Goal: Task Accomplishment & Management: Use online tool/utility

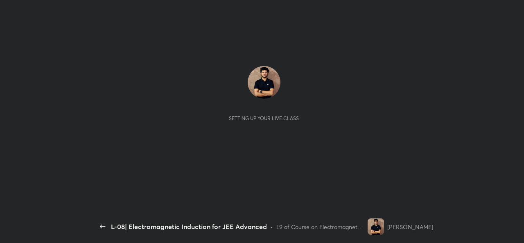
scroll to position [3, 0]
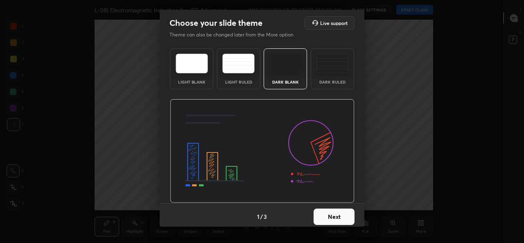
click at [334, 218] on button "Next" at bounding box center [334, 216] width 41 height 16
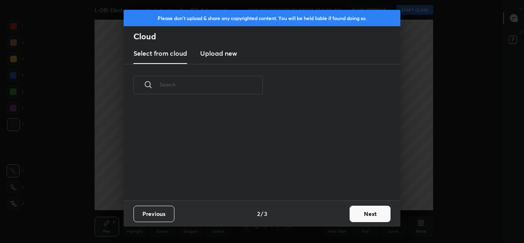
scroll to position [3, 5]
click at [364, 214] on button "Next" at bounding box center [370, 213] width 41 height 16
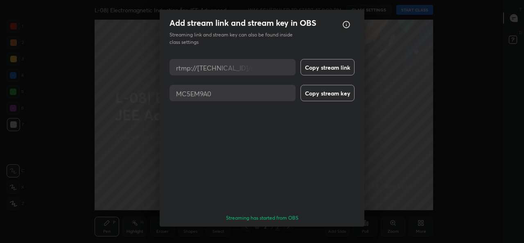
click at [331, 233] on button "Done" at bounding box center [334, 241] width 41 height 16
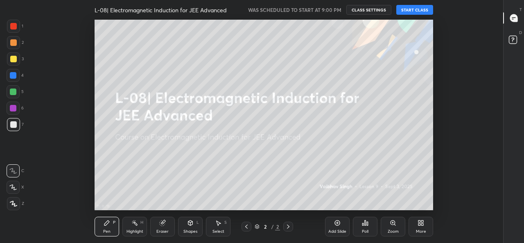
click at [418, 229] on div "More" at bounding box center [421, 231] width 10 height 4
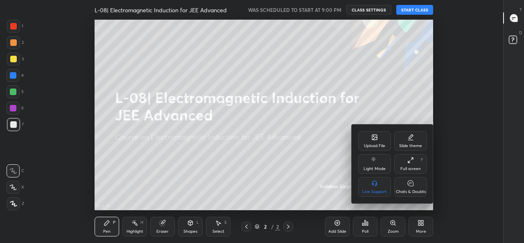
click at [374, 138] on icon at bounding box center [374, 138] width 5 height 3
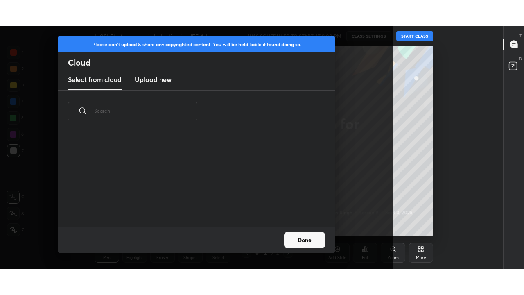
scroll to position [94, 263]
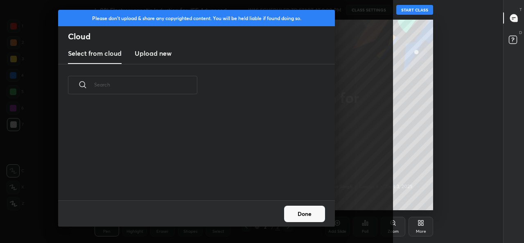
click at [167, 54] on h3 "Upload new" at bounding box center [153, 53] width 37 height 10
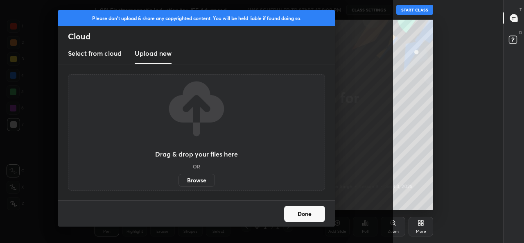
click at [199, 182] on label "Browse" at bounding box center [196, 180] width 36 height 13
click at [178, 182] on input "Browse" at bounding box center [178, 180] width 0 height 13
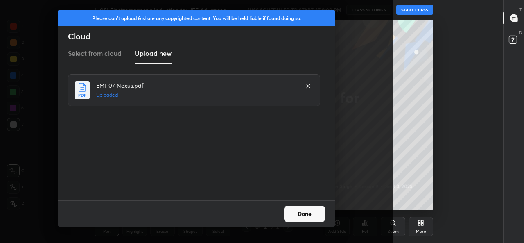
click at [306, 214] on button "Done" at bounding box center [304, 213] width 41 height 16
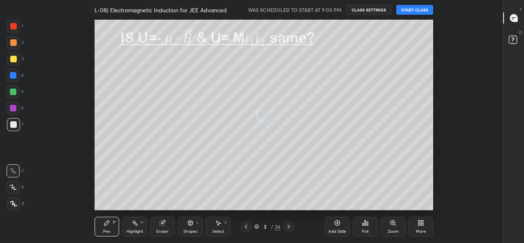
click at [419, 226] on div "More" at bounding box center [420, 227] width 25 height 20
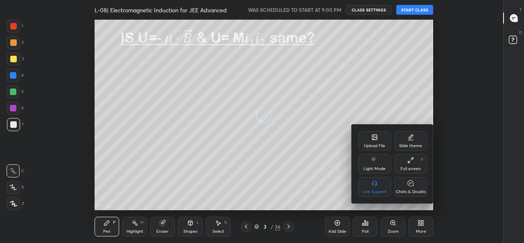
click at [410, 163] on icon at bounding box center [410, 160] width 7 height 7
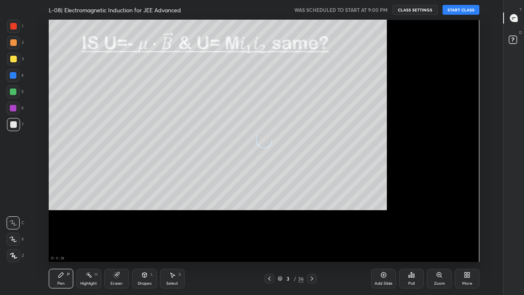
scroll to position [242, 475]
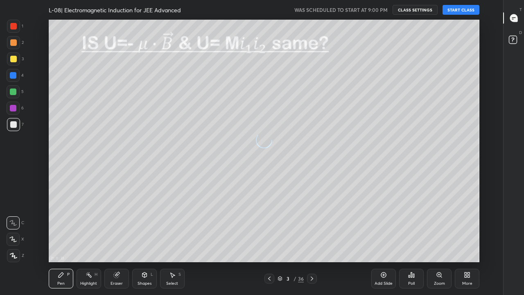
click at [269, 242] on icon at bounding box center [269, 278] width 7 height 7
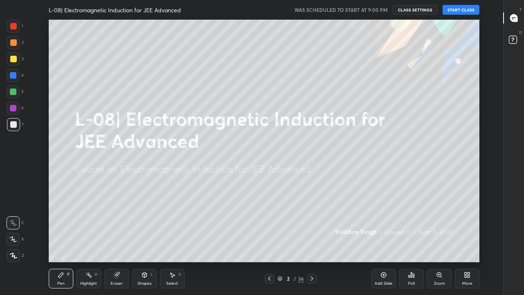
click at [311, 242] on icon at bounding box center [312, 278] width 7 height 7
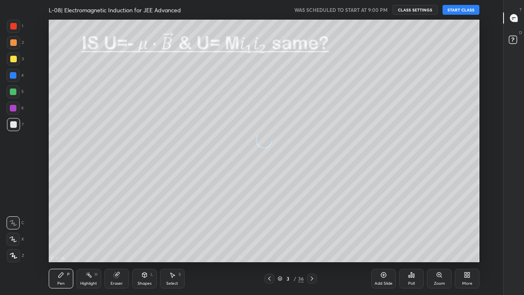
click at [311, 242] on icon at bounding box center [312, 278] width 2 height 4
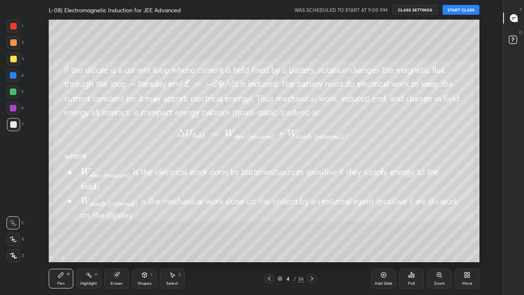
click at [311, 242] on icon at bounding box center [312, 278] width 7 height 7
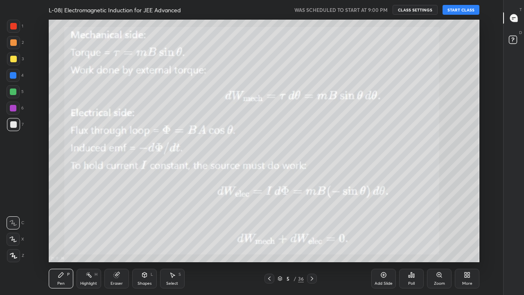
click at [270, 242] on icon at bounding box center [269, 278] width 7 height 7
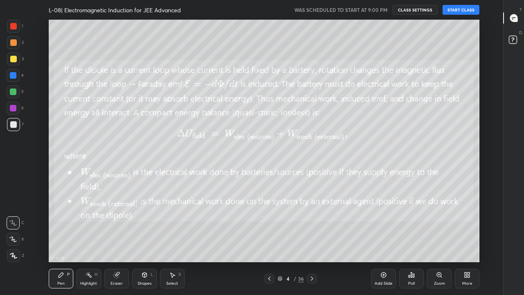
click at [270, 242] on icon at bounding box center [269, 278] width 7 height 7
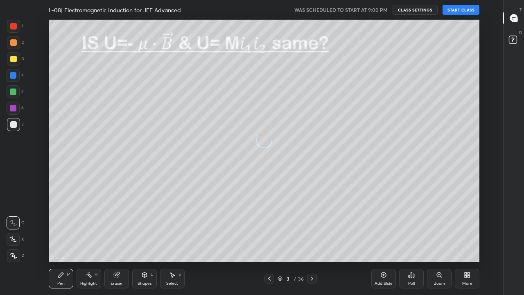
click at [268, 242] on icon at bounding box center [269, 278] width 2 height 4
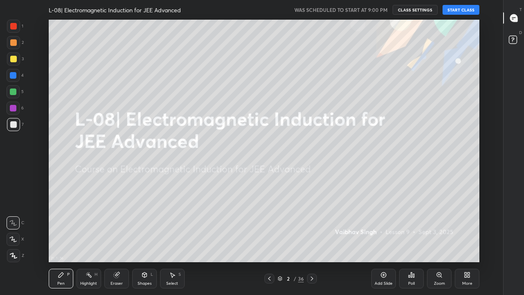
click at [458, 9] on button "START CLASS" at bounding box center [460, 10] width 37 height 10
click at [19, 242] on div at bounding box center [13, 255] width 13 height 13
click at [14, 108] on div at bounding box center [13, 108] width 7 height 7
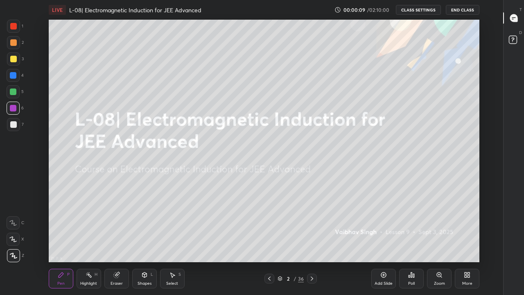
click at [15, 90] on div at bounding box center [13, 91] width 7 height 7
click at [11, 59] on div at bounding box center [13, 59] width 7 height 7
click at [514, 37] on rect at bounding box center [514, 38] width 8 height 8
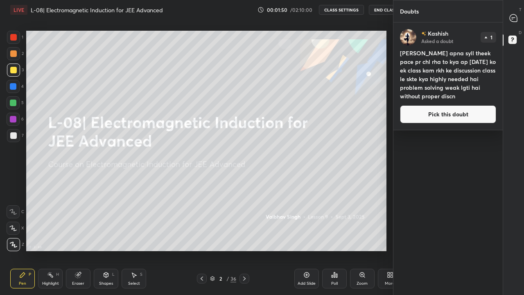
scroll to position [40687, 40569]
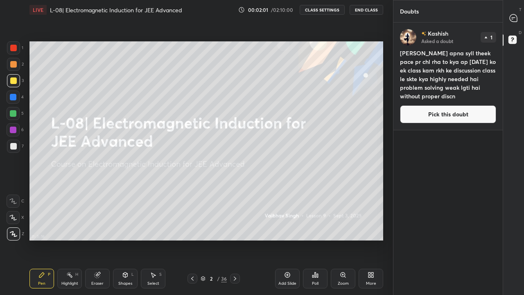
click at [514, 20] on icon at bounding box center [513, 17] width 7 height 7
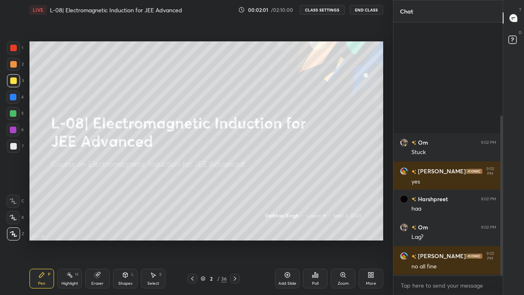
scroll to position [250, 107]
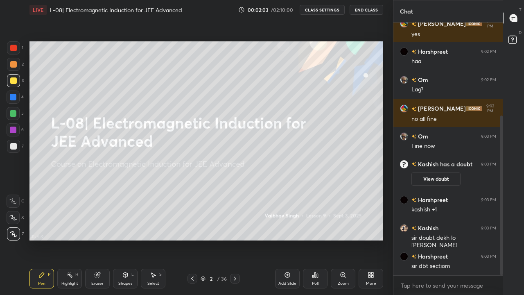
click at [372, 242] on div "More" at bounding box center [371, 278] width 25 height 20
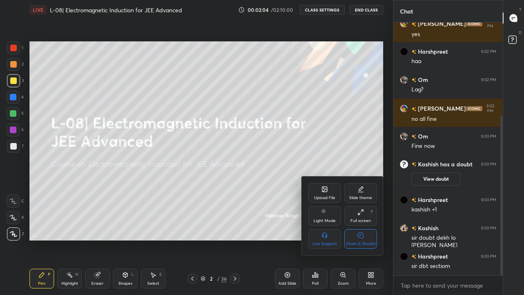
click at [361, 239] on div "Chats & Doubts" at bounding box center [360, 239] width 33 height 20
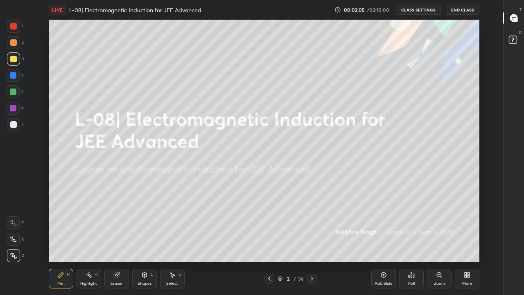
scroll to position [0, 0]
click at [14, 43] on div at bounding box center [13, 42] width 7 height 7
click at [311, 242] on icon at bounding box center [312, 278] width 7 height 7
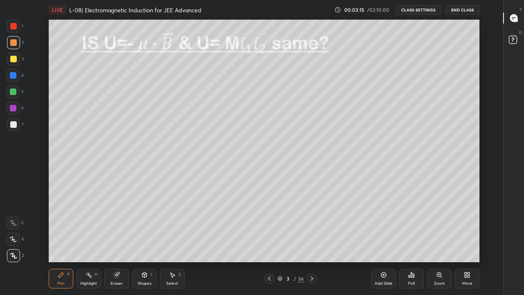
click at [311, 242] on icon at bounding box center [312, 278] width 7 height 7
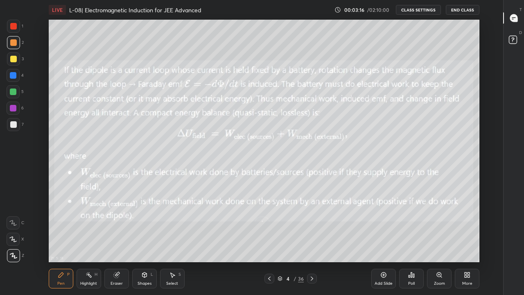
click at [311, 242] on icon at bounding box center [312, 278] width 2 height 4
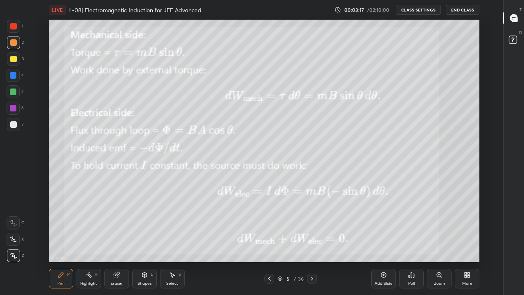
click at [312, 242] on div at bounding box center [312, 278] width 10 height 10
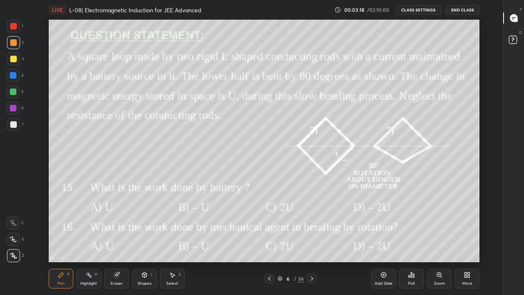
click at [311, 242] on icon at bounding box center [312, 278] width 2 height 4
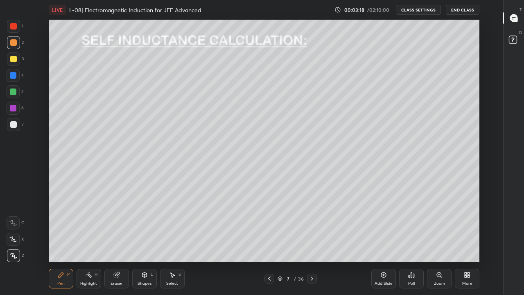
click at [311, 242] on icon at bounding box center [312, 278] width 7 height 7
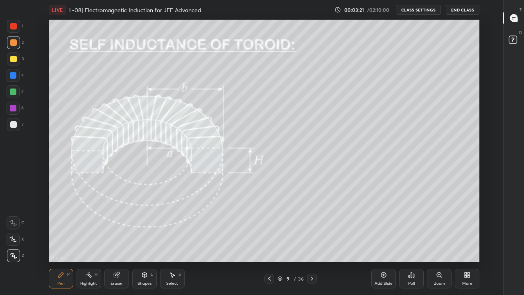
click at [310, 242] on icon at bounding box center [312, 278] width 7 height 7
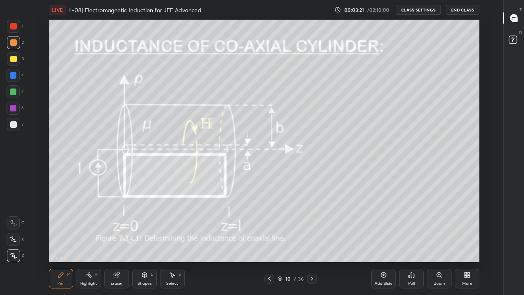
click at [311, 242] on icon at bounding box center [312, 278] width 2 height 4
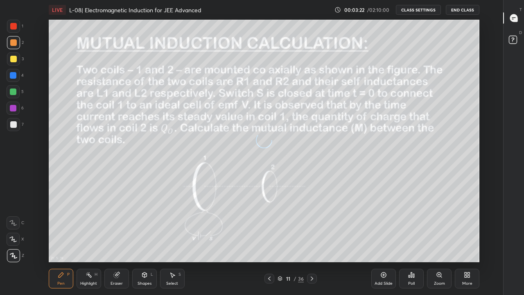
click at [313, 242] on icon at bounding box center [312, 278] width 7 height 7
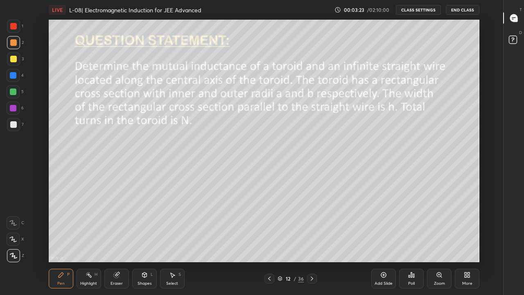
click at [311, 242] on icon at bounding box center [312, 278] width 2 height 4
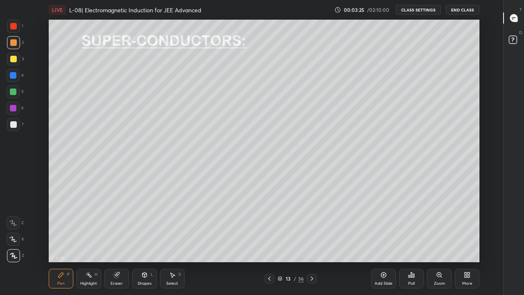
click at [311, 242] on icon at bounding box center [312, 278] width 7 height 7
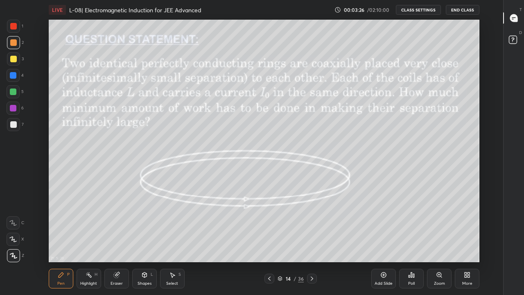
click at [311, 242] on icon at bounding box center [312, 278] width 7 height 7
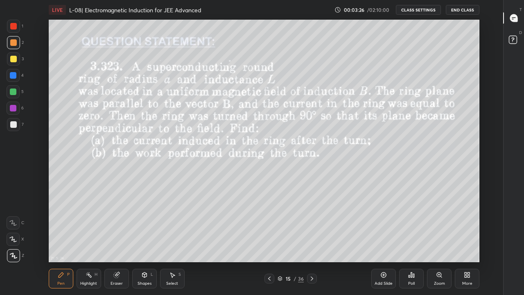
click at [311, 242] on icon at bounding box center [312, 278] width 7 height 7
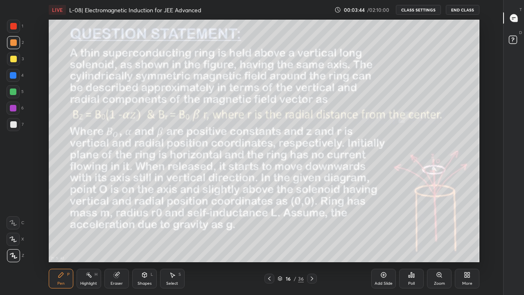
click at [311, 242] on icon at bounding box center [312, 278] width 7 height 7
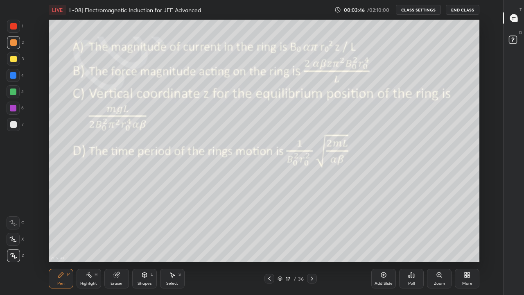
click at [314, 242] on div at bounding box center [312, 278] width 10 height 10
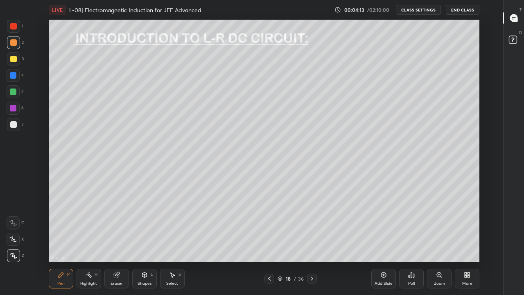
click at [16, 125] on div at bounding box center [13, 124] width 7 height 7
click at [14, 93] on div at bounding box center [13, 91] width 7 height 7
click at [14, 59] on div at bounding box center [13, 59] width 7 height 7
click at [14, 42] on div at bounding box center [13, 42] width 7 height 7
click at [16, 58] on div at bounding box center [13, 59] width 7 height 7
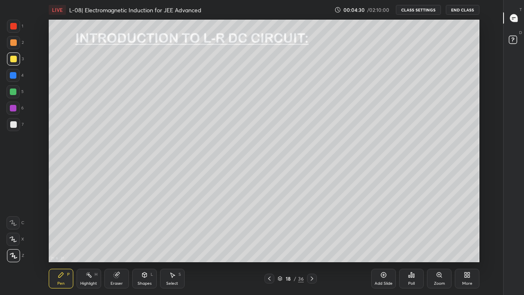
click at [123, 242] on div "Eraser" at bounding box center [116, 278] width 25 height 20
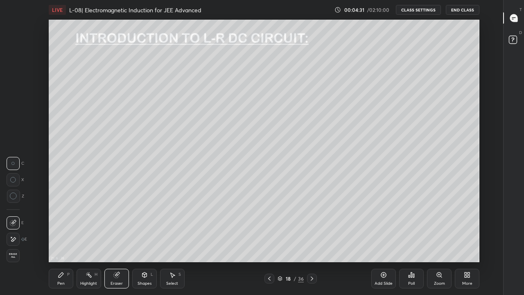
click at [61, 242] on div "Pen" at bounding box center [60, 283] width 7 height 4
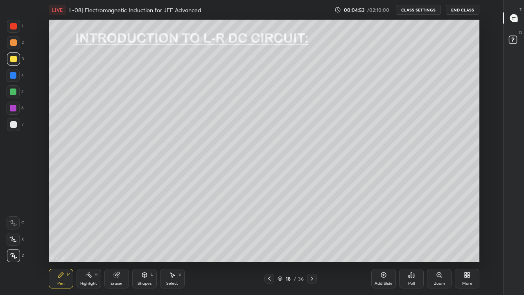
click at [16, 43] on div at bounding box center [13, 42] width 7 height 7
click at [15, 95] on div at bounding box center [13, 91] width 13 height 13
click at [13, 59] on div at bounding box center [13, 59] width 7 height 7
click at [14, 93] on div at bounding box center [13, 91] width 7 height 7
click at [14, 123] on div at bounding box center [13, 124] width 7 height 7
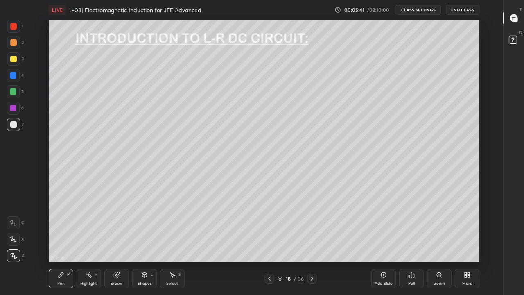
click at [120, 242] on div "Eraser" at bounding box center [116, 278] width 25 height 20
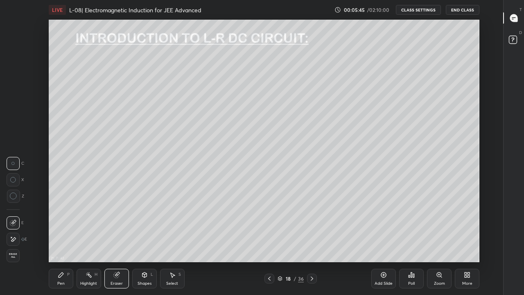
click at [61, 242] on div "Pen P" at bounding box center [61, 278] width 25 height 20
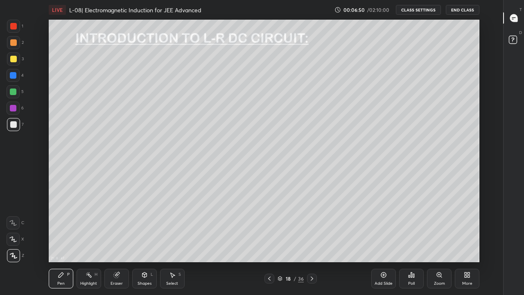
click at [16, 59] on div at bounding box center [13, 58] width 13 height 13
click at [15, 45] on div at bounding box center [13, 42] width 7 height 7
click at [381, 242] on icon at bounding box center [383, 274] width 5 height 5
click at [11, 58] on div at bounding box center [13, 59] width 7 height 7
click at [14, 43] on div at bounding box center [13, 42] width 7 height 7
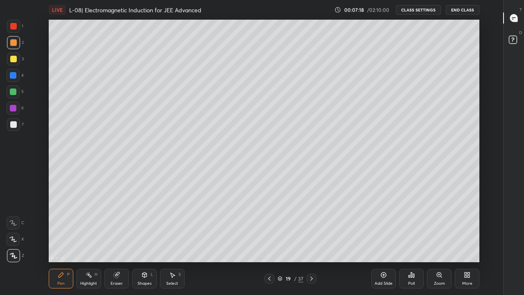
click at [14, 61] on div at bounding box center [13, 59] width 7 height 7
click at [11, 92] on div at bounding box center [13, 91] width 7 height 7
click at [14, 61] on div at bounding box center [13, 59] width 7 height 7
click at [11, 93] on div at bounding box center [13, 91] width 7 height 7
click at [119, 242] on icon at bounding box center [116, 274] width 7 height 7
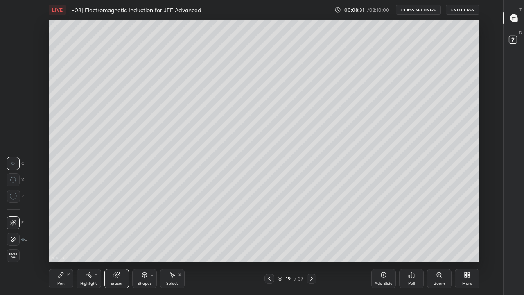
click at [59, 242] on icon at bounding box center [61, 274] width 5 height 5
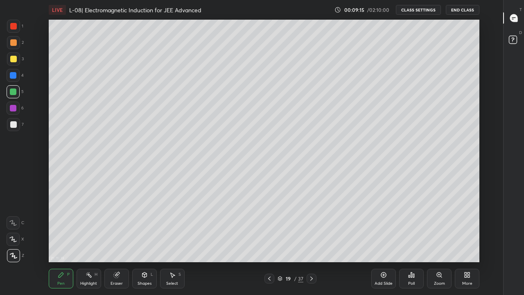
click at [120, 242] on div "Eraser" at bounding box center [116, 278] width 25 height 20
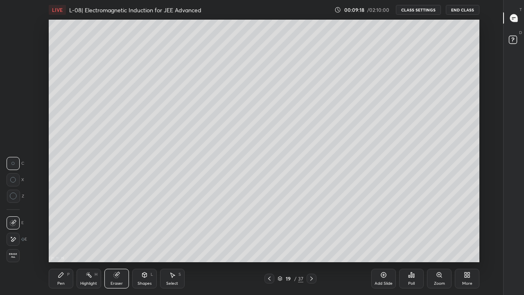
click at [62, 242] on icon at bounding box center [61, 274] width 5 height 5
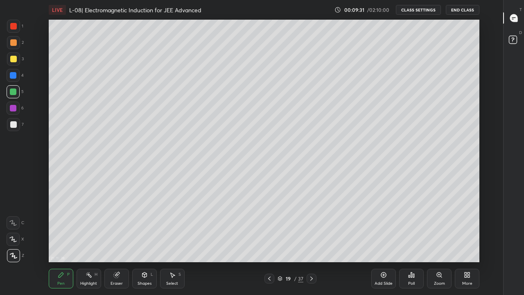
click at [144, 242] on div "Shapes L" at bounding box center [144, 278] width 25 height 20
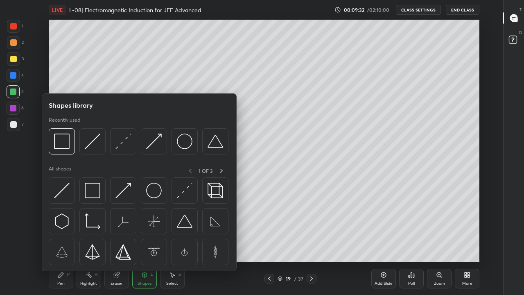
click at [93, 190] on img at bounding box center [93, 191] width 16 height 16
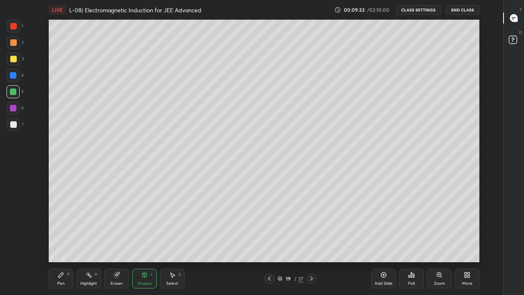
click at [14, 43] on div at bounding box center [13, 42] width 7 height 7
click at [15, 60] on div at bounding box center [13, 59] width 7 height 7
click at [68, 242] on div "P" at bounding box center [68, 274] width 2 height 4
click at [12, 78] on div at bounding box center [13, 75] width 7 height 7
click at [13, 93] on div at bounding box center [13, 91] width 7 height 7
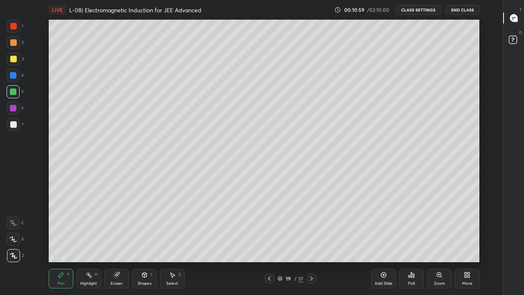
click at [14, 60] on div at bounding box center [13, 59] width 7 height 7
click at [15, 43] on div at bounding box center [13, 42] width 7 height 7
click at [383, 242] on icon at bounding box center [383, 274] width 7 height 7
click at [11, 91] on div at bounding box center [13, 91] width 7 height 7
click at [14, 57] on div at bounding box center [13, 59] width 7 height 7
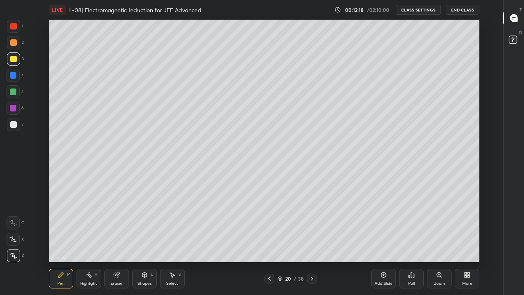
click at [14, 91] on div at bounding box center [13, 91] width 7 height 7
click at [120, 242] on div "Eraser" at bounding box center [116, 278] width 25 height 20
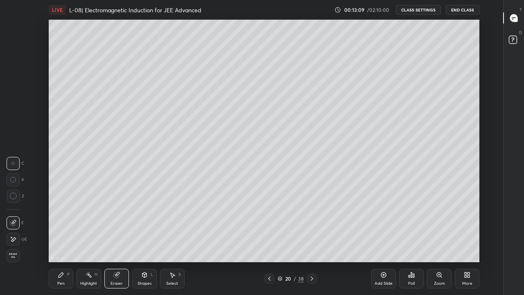
click at [68, 242] on div "Pen P" at bounding box center [61, 278] width 25 height 20
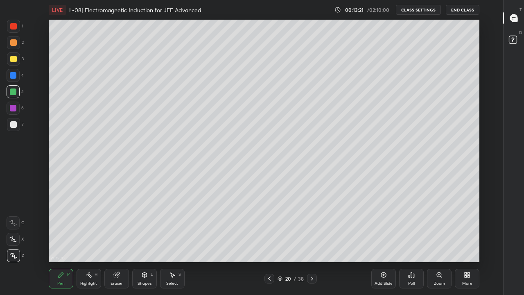
click at [10, 59] on div at bounding box center [13, 59] width 7 height 7
click at [13, 108] on div at bounding box center [13, 108] width 7 height 7
click at [15, 43] on div at bounding box center [13, 42] width 7 height 7
click at [16, 27] on div at bounding box center [13, 26] width 7 height 7
click at [13, 45] on div at bounding box center [13, 42] width 7 height 7
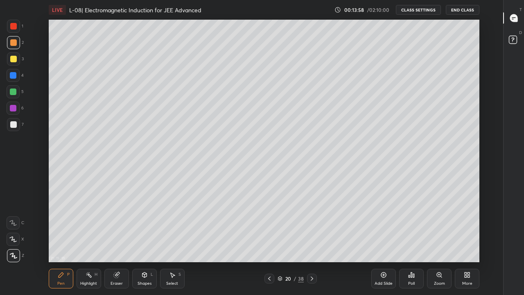
click at [123, 242] on div "Eraser" at bounding box center [116, 278] width 25 height 20
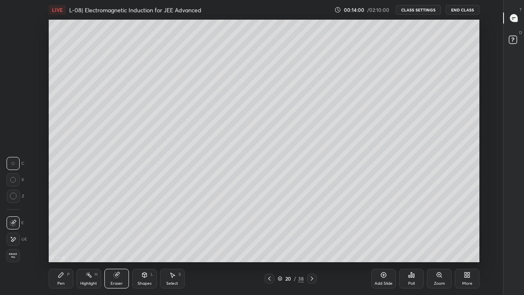
click at [62, 242] on icon at bounding box center [61, 274] width 7 height 7
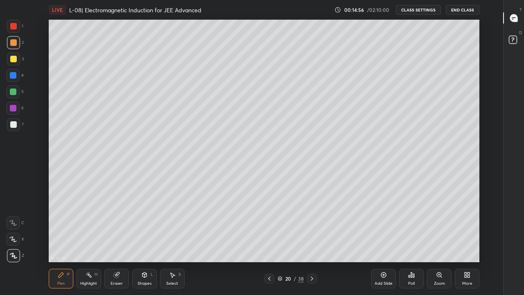
click at [384, 242] on div "Add Slide" at bounding box center [383, 278] width 25 height 20
click at [142, 242] on div "Shapes L" at bounding box center [144, 278] width 25 height 20
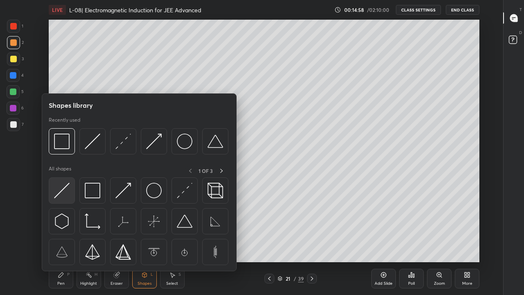
click at [65, 192] on img at bounding box center [62, 191] width 16 height 16
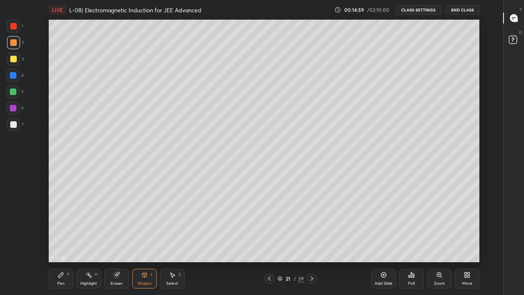
click at [12, 61] on div at bounding box center [13, 59] width 7 height 7
click at [63, 242] on div "Pen P" at bounding box center [61, 278] width 25 height 20
click at [13, 75] on div at bounding box center [13, 75] width 7 height 7
click at [12, 43] on div at bounding box center [13, 42] width 7 height 7
click at [16, 63] on div at bounding box center [13, 58] width 13 height 13
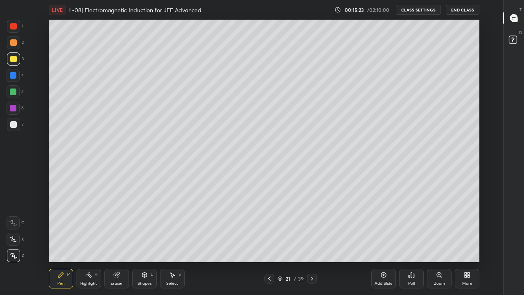
click at [269, 242] on icon at bounding box center [269, 278] width 7 height 7
click at [311, 242] on icon at bounding box center [312, 278] width 7 height 7
click at [270, 242] on icon at bounding box center [269, 278] width 2 height 4
click at [313, 242] on icon at bounding box center [312, 278] width 2 height 4
click at [149, 242] on div "Shapes L" at bounding box center [144, 278] width 25 height 20
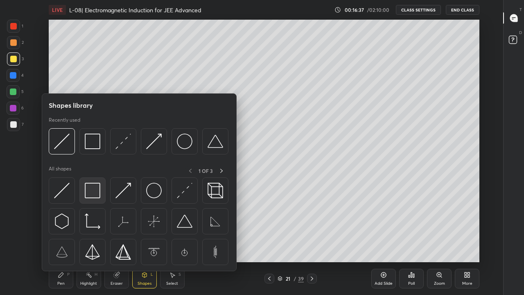
click at [98, 192] on img at bounding box center [93, 191] width 16 height 16
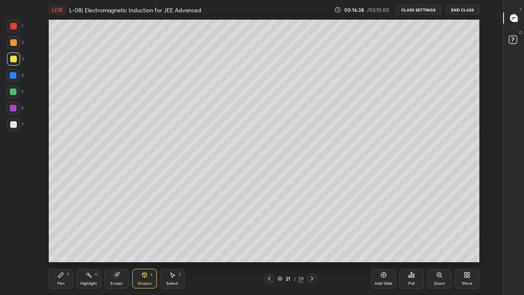
click at [14, 27] on div at bounding box center [13, 26] width 7 height 7
click at [145, 242] on div "Shapes L" at bounding box center [144, 278] width 25 height 20
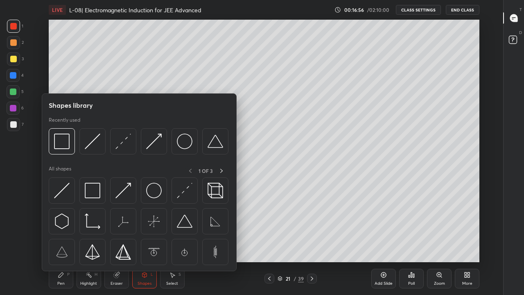
click at [125, 193] on img at bounding box center [123, 191] width 16 height 16
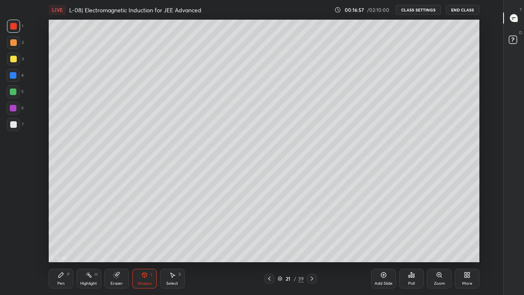
click at [12, 45] on div at bounding box center [13, 42] width 7 height 7
click at [66, 242] on div "Pen P" at bounding box center [61, 278] width 25 height 20
click at [484, 226] on div "21 : 19 : 25 Setting up your live class" at bounding box center [264, 141] width 476 height 242
click at [268, 242] on div "Pen P Highlight H Eraser Shapes L Select S 21 / 39 Add Slide Poll Zoom More" at bounding box center [264, 278] width 431 height 33
click at [269, 242] on div at bounding box center [269, 278] width 10 height 10
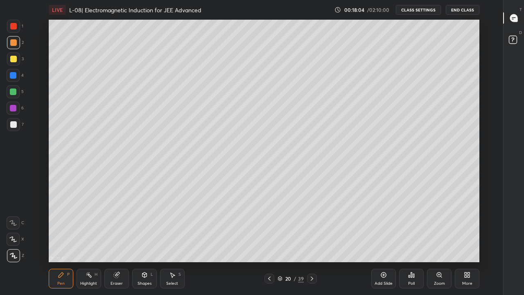
click at [312, 242] on icon at bounding box center [312, 278] width 7 height 7
click at [14, 91] on div at bounding box center [13, 91] width 7 height 7
click at [268, 242] on div at bounding box center [269, 278] width 10 height 10
click at [273, 242] on div at bounding box center [269, 278] width 10 height 10
click at [311, 242] on icon at bounding box center [312, 278] width 7 height 7
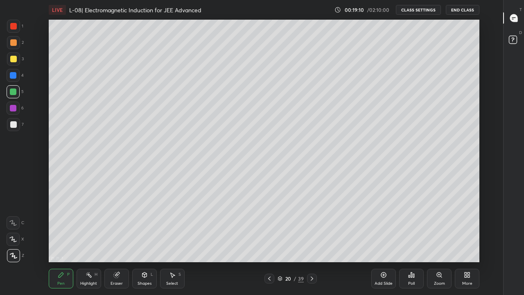
click at [313, 242] on icon at bounding box center [312, 278] width 7 height 7
click at [312, 242] on icon at bounding box center [312, 278] width 7 height 7
click at [271, 242] on div at bounding box center [269, 278] width 10 height 10
click at [384, 242] on div "Add Slide" at bounding box center [384, 283] width 18 height 4
click at [13, 59] on div at bounding box center [13, 59] width 7 height 7
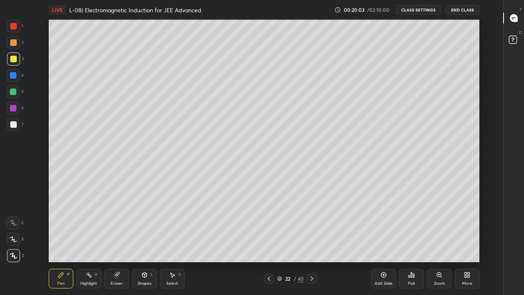
click at [13, 91] on div at bounding box center [13, 91] width 7 height 7
click at [115, 242] on div "Eraser" at bounding box center [116, 278] width 25 height 20
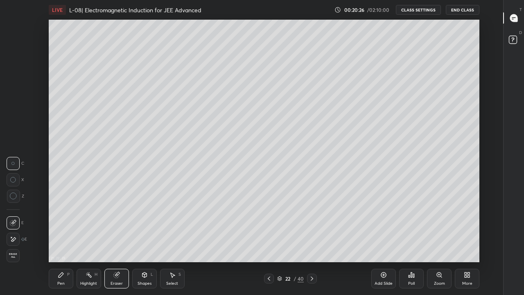
click at [57, 242] on div "Pen P" at bounding box center [61, 278] width 25 height 20
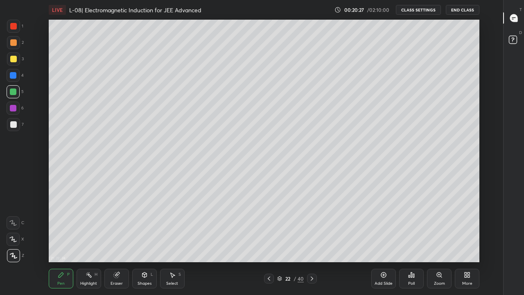
click at [11, 59] on div at bounding box center [13, 59] width 7 height 7
click at [120, 242] on div "Eraser" at bounding box center [116, 278] width 25 height 20
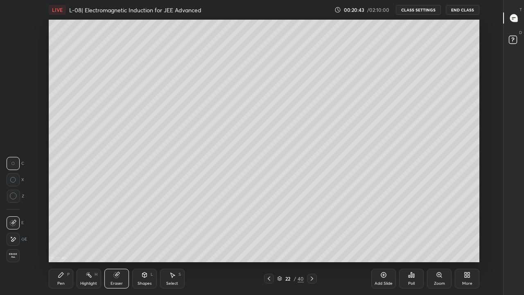
click at [63, 242] on div "Pen P" at bounding box center [61, 278] width 25 height 20
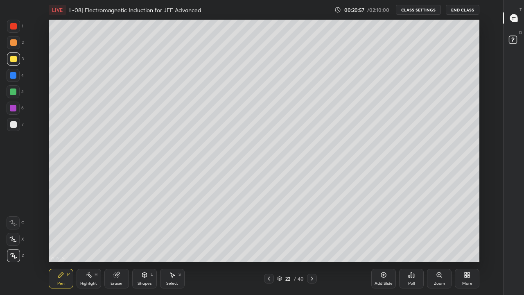
click at [11, 41] on div at bounding box center [13, 42] width 7 height 7
click at [15, 29] on div at bounding box center [13, 26] width 7 height 7
click at [14, 74] on div at bounding box center [13, 75] width 7 height 7
click at [15, 44] on div at bounding box center [13, 42] width 7 height 7
click at [14, 60] on div at bounding box center [13, 59] width 7 height 7
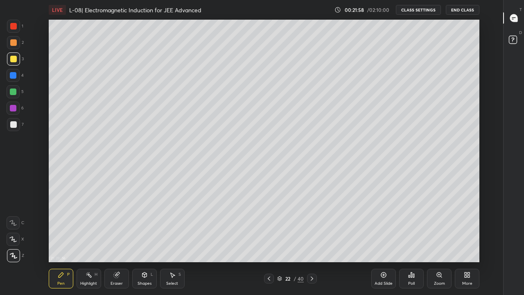
click at [13, 38] on div at bounding box center [13, 42] width 13 height 13
click at [12, 125] on div at bounding box center [13, 124] width 7 height 7
click at [15, 59] on div at bounding box center [13, 59] width 7 height 7
click at [11, 40] on div at bounding box center [13, 42] width 7 height 7
click at [121, 242] on div "Eraser" at bounding box center [116, 278] width 25 height 20
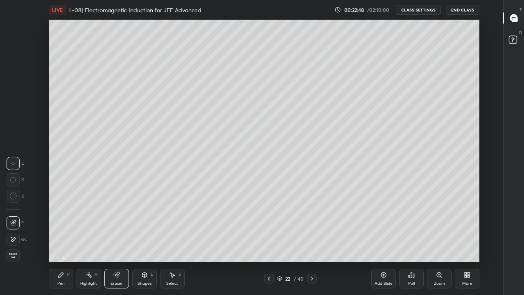
click at [64, 242] on div "Pen P" at bounding box center [61, 278] width 25 height 20
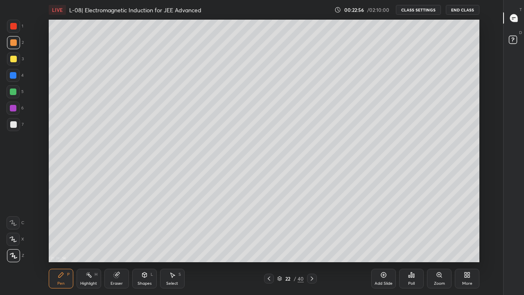
click at [14, 91] on div at bounding box center [13, 91] width 7 height 7
click at [12, 59] on div at bounding box center [13, 59] width 7 height 7
click at [121, 242] on div "Eraser" at bounding box center [116, 278] width 25 height 20
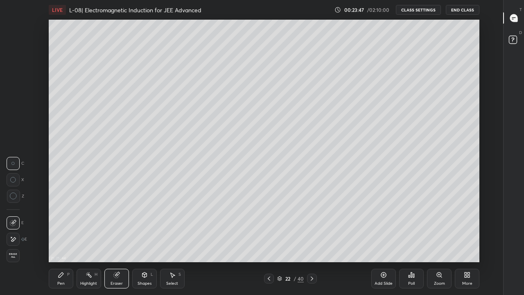
click at [67, 242] on div "P" at bounding box center [68, 274] width 2 height 4
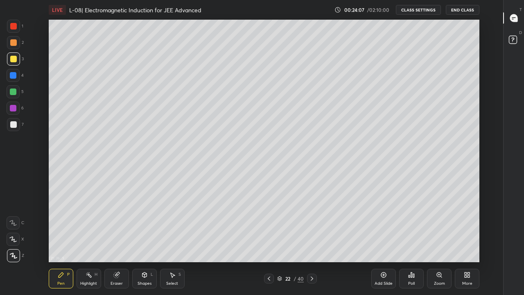
click at [14, 106] on div at bounding box center [13, 108] width 7 height 7
click at [269, 242] on icon at bounding box center [269, 278] width 7 height 7
click at [143, 242] on div "Shapes L" at bounding box center [144, 278] width 25 height 20
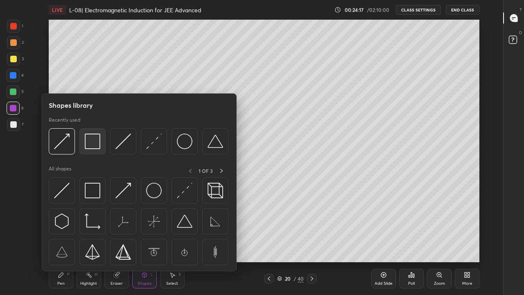
click at [92, 142] on img at bounding box center [93, 141] width 16 height 16
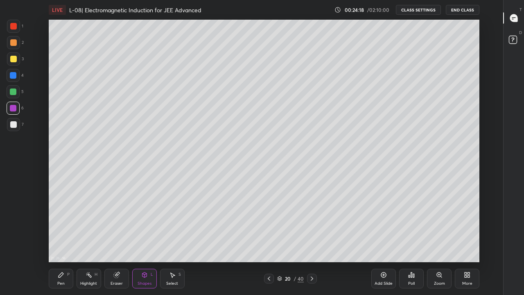
click at [14, 125] on div at bounding box center [13, 124] width 7 height 7
click at [61, 242] on div "Pen P" at bounding box center [61, 278] width 25 height 20
click at [312, 242] on icon at bounding box center [312, 278] width 7 height 7
click at [13, 62] on div at bounding box center [13, 59] width 7 height 7
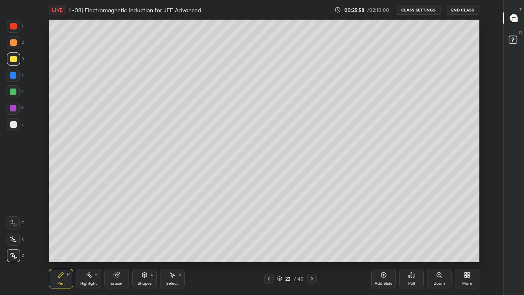
click at [14, 43] on div at bounding box center [13, 42] width 7 height 7
click at [15, 60] on div at bounding box center [13, 59] width 7 height 7
click at [382, 242] on div "Add Slide" at bounding box center [384, 283] width 18 height 4
click at [13, 124] on div at bounding box center [13, 124] width 7 height 7
click at [15, 57] on div at bounding box center [13, 59] width 7 height 7
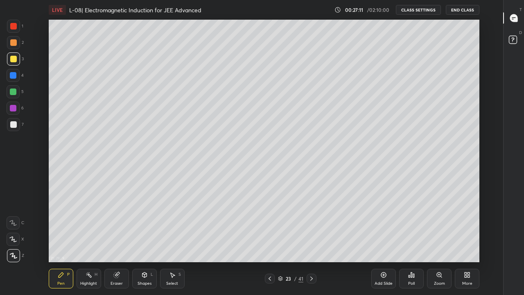
click at [269, 242] on icon at bounding box center [269, 278] width 7 height 7
click at [12, 45] on div at bounding box center [13, 42] width 7 height 7
click at [311, 242] on icon at bounding box center [311, 278] width 7 height 7
click at [15, 57] on div at bounding box center [13, 59] width 7 height 7
click at [11, 72] on div at bounding box center [13, 75] width 13 height 13
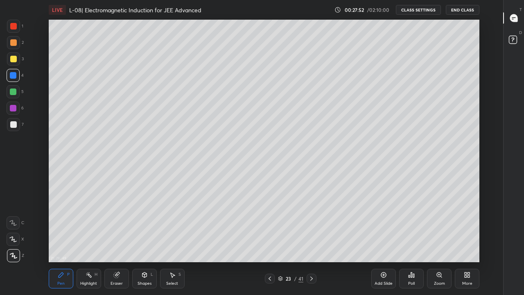
click at [13, 92] on div at bounding box center [13, 91] width 7 height 7
click at [16, 60] on div at bounding box center [13, 59] width 7 height 7
click at [12, 26] on div at bounding box center [13, 26] width 7 height 7
click at [16, 58] on div at bounding box center [13, 59] width 7 height 7
click at [118, 242] on div "Eraser" at bounding box center [116, 278] width 25 height 20
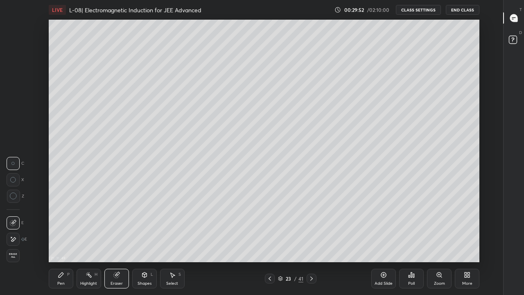
click at [61, 242] on icon at bounding box center [61, 274] width 7 height 7
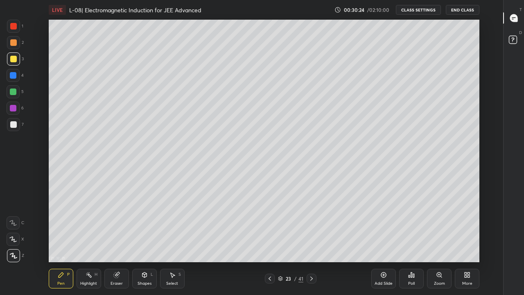
click at [489, 137] on div "21 : 32 : 21 Setting up your live class" at bounding box center [264, 141] width 476 height 242
click at [482, 152] on div "21 : 32 : 23 Setting up your live class" at bounding box center [264, 141] width 476 height 242
click at [8, 44] on div at bounding box center [13, 42] width 13 height 13
click at [12, 62] on div at bounding box center [13, 59] width 7 height 7
click at [13, 95] on div at bounding box center [13, 91] width 7 height 7
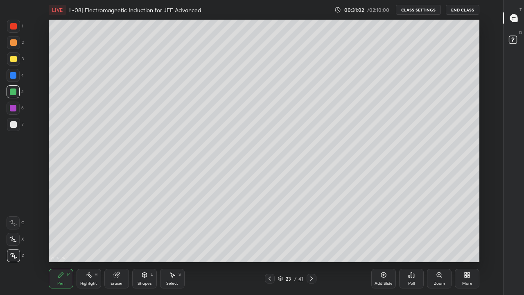
click at [379, 242] on div "Add Slide" at bounding box center [384, 283] width 18 height 4
click at [14, 60] on div at bounding box center [13, 59] width 7 height 7
click at [12, 45] on div at bounding box center [13, 42] width 7 height 7
click at [123, 242] on div "Eraser" at bounding box center [116, 278] width 25 height 20
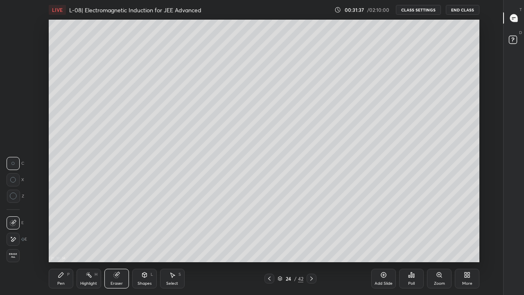
click at [68, 242] on div "P" at bounding box center [68, 274] width 2 height 4
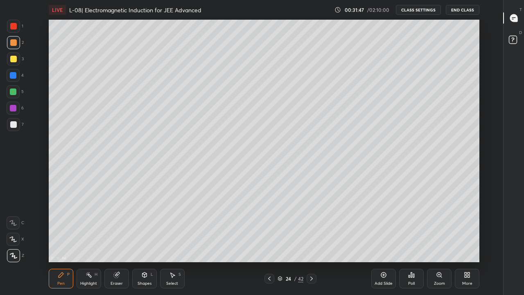
click at [11, 60] on div at bounding box center [13, 59] width 7 height 7
click at [12, 79] on div at bounding box center [13, 75] width 13 height 13
click at [90, 242] on div "Highlight" at bounding box center [88, 283] width 17 height 4
click at [13, 60] on div at bounding box center [13, 59] width 7 height 7
click at [59, 242] on icon at bounding box center [61, 274] width 5 height 5
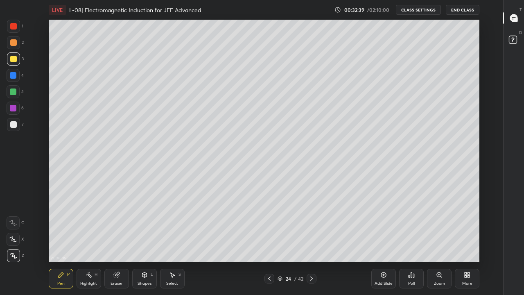
click at [13, 126] on div at bounding box center [13, 124] width 7 height 7
click at [119, 242] on div "Eraser" at bounding box center [116, 278] width 25 height 20
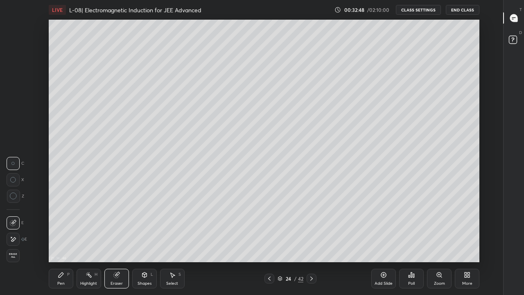
click at [63, 242] on div "Pen" at bounding box center [60, 283] width 7 height 4
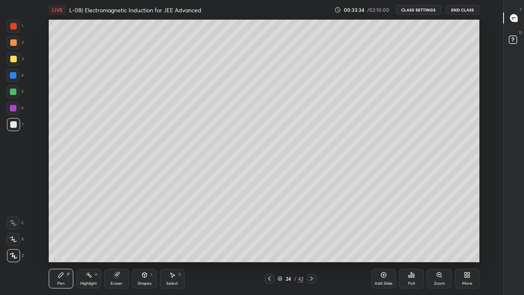
click at [9, 60] on div at bounding box center [13, 58] width 13 height 13
click at [14, 46] on div at bounding box center [13, 42] width 13 height 13
click at [14, 58] on div at bounding box center [13, 59] width 7 height 7
click at [14, 42] on div at bounding box center [13, 42] width 7 height 7
click at [13, 59] on div at bounding box center [13, 59] width 7 height 7
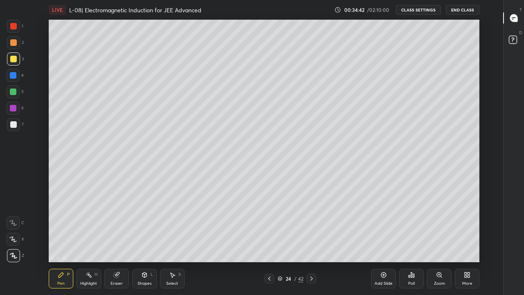
click at [11, 75] on div at bounding box center [13, 75] width 7 height 7
click at [13, 92] on div at bounding box center [13, 91] width 7 height 7
click at [269, 242] on icon at bounding box center [269, 278] width 7 height 7
click at [271, 242] on div at bounding box center [269, 278] width 10 height 10
click at [269, 242] on icon at bounding box center [269, 278] width 2 height 4
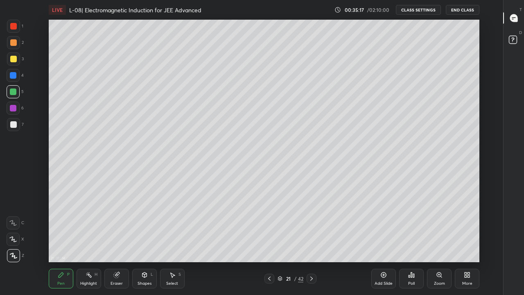
click at [269, 242] on icon at bounding box center [269, 278] width 7 height 7
click at [13, 57] on div at bounding box center [13, 59] width 7 height 7
click at [12, 42] on div at bounding box center [13, 42] width 7 height 7
click at [13, 61] on div at bounding box center [13, 59] width 7 height 7
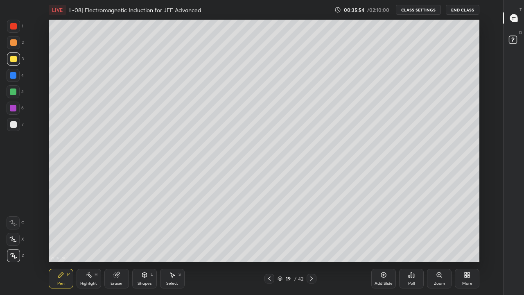
click at [16, 92] on div at bounding box center [13, 91] width 7 height 7
click at [14, 124] on div at bounding box center [13, 124] width 7 height 7
click at [383, 242] on icon at bounding box center [383, 274] width 7 height 7
click at [11, 59] on div at bounding box center [13, 59] width 7 height 7
click at [142, 242] on div "Shapes" at bounding box center [145, 283] width 14 height 4
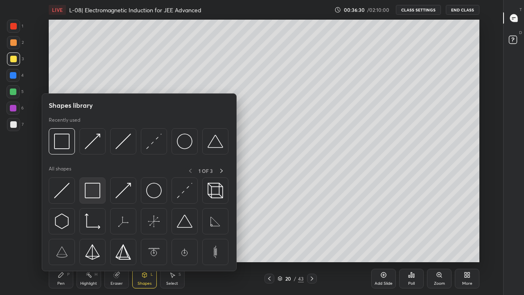
click at [96, 192] on img at bounding box center [93, 191] width 16 height 16
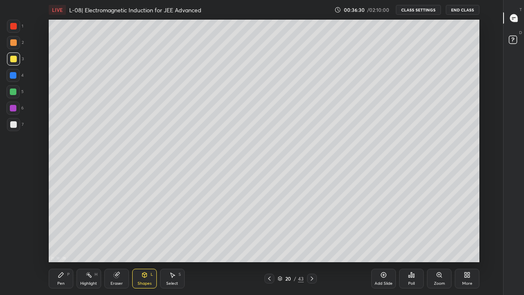
click at [13, 45] on div at bounding box center [13, 42] width 7 height 7
click at [12, 62] on div at bounding box center [13, 59] width 7 height 7
click at [13, 75] on div at bounding box center [13, 75] width 7 height 7
click at [11, 93] on div at bounding box center [13, 91] width 7 height 7
click at [269, 242] on icon at bounding box center [269, 278] width 7 height 7
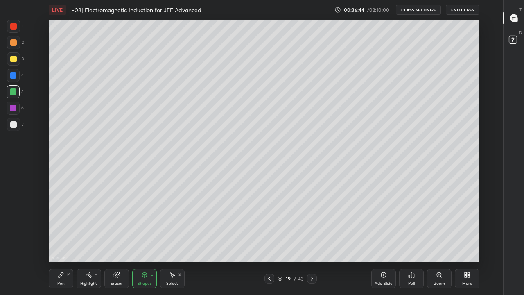
click at [94, 242] on div "Highlight H" at bounding box center [89, 278] width 25 height 20
click at [311, 242] on icon at bounding box center [312, 278] width 7 height 7
click at [314, 242] on div at bounding box center [312, 278] width 10 height 10
click at [312, 242] on icon at bounding box center [312, 278] width 7 height 7
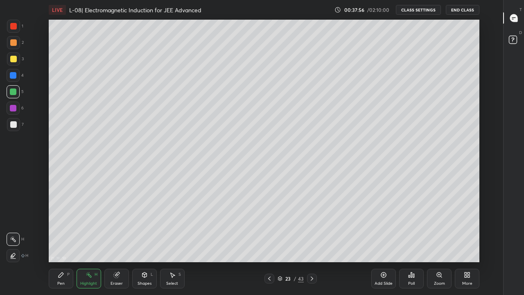
click at [311, 242] on icon at bounding box center [312, 278] width 7 height 7
click at [269, 242] on icon at bounding box center [269, 278] width 7 height 7
click at [386, 242] on icon at bounding box center [383, 274] width 7 height 7
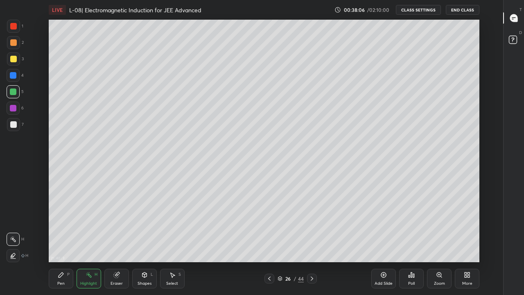
click at [63, 242] on icon at bounding box center [61, 274] width 7 height 7
click at [13, 57] on div at bounding box center [13, 59] width 7 height 7
click at [13, 43] on div at bounding box center [13, 42] width 7 height 7
click at [14, 57] on div at bounding box center [13, 59] width 7 height 7
click at [15, 93] on div at bounding box center [13, 91] width 7 height 7
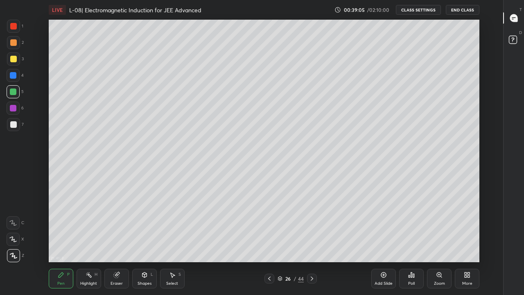
click at [12, 109] on div at bounding box center [13, 108] width 7 height 7
click at [12, 124] on div at bounding box center [13, 124] width 7 height 7
click at [12, 59] on div at bounding box center [13, 59] width 7 height 7
click at [14, 91] on div at bounding box center [13, 91] width 7 height 7
click at [15, 58] on div at bounding box center [13, 59] width 7 height 7
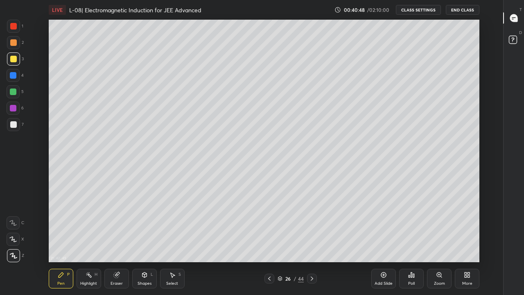
click at [13, 43] on div at bounding box center [13, 42] width 7 height 7
click at [14, 93] on div at bounding box center [13, 91] width 7 height 7
click at [15, 126] on div at bounding box center [13, 124] width 7 height 7
click at [12, 92] on div at bounding box center [13, 91] width 7 height 7
click at [13, 58] on div at bounding box center [13, 59] width 7 height 7
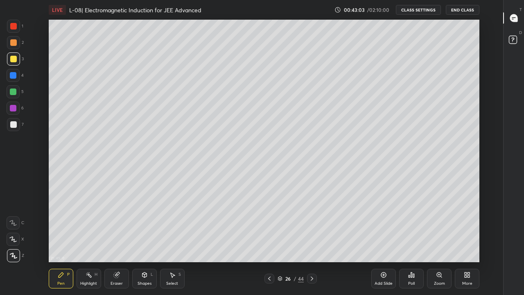
click at [14, 90] on div at bounding box center [13, 91] width 7 height 7
click at [11, 42] on div at bounding box center [13, 42] width 7 height 7
click at [16, 92] on div at bounding box center [13, 91] width 7 height 7
click at [12, 43] on div at bounding box center [13, 42] width 7 height 7
click at [120, 242] on div "Eraser" at bounding box center [116, 278] width 25 height 20
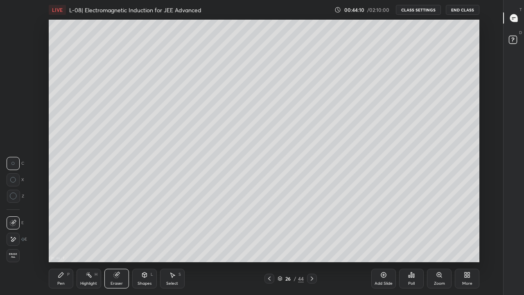
click at [65, 242] on div "Pen P" at bounding box center [61, 278] width 25 height 20
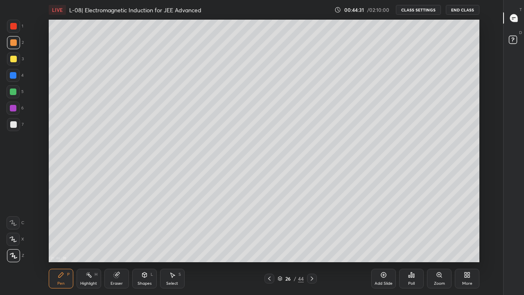
click at [115, 242] on icon at bounding box center [115, 274] width 5 height 5
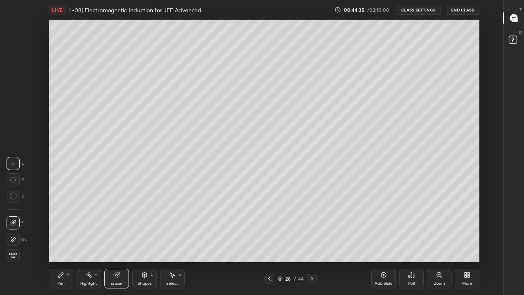
click at [66, 242] on div "Pen P" at bounding box center [61, 278] width 25 height 20
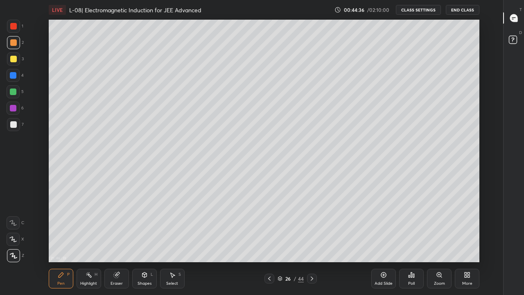
click at [14, 90] on div at bounding box center [13, 91] width 7 height 7
click at [14, 61] on div at bounding box center [13, 59] width 7 height 7
click at [143, 242] on div "Shapes L" at bounding box center [144, 278] width 25 height 20
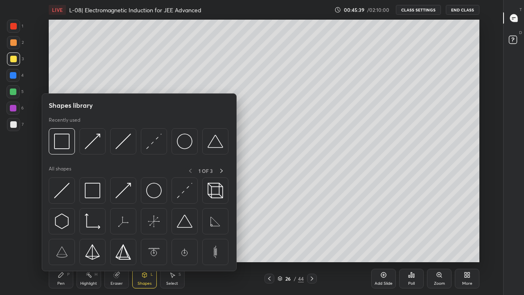
click at [155, 143] on img at bounding box center [154, 141] width 16 height 16
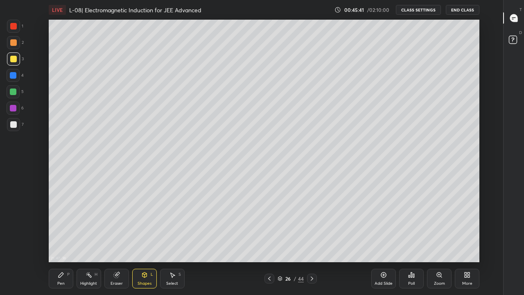
click at [14, 93] on div at bounding box center [13, 91] width 7 height 7
click at [12, 124] on div at bounding box center [13, 124] width 7 height 7
click at [95, 242] on div "H" at bounding box center [96, 274] width 3 height 4
click at [14, 56] on div at bounding box center [13, 59] width 7 height 7
click at [14, 42] on div at bounding box center [13, 42] width 7 height 7
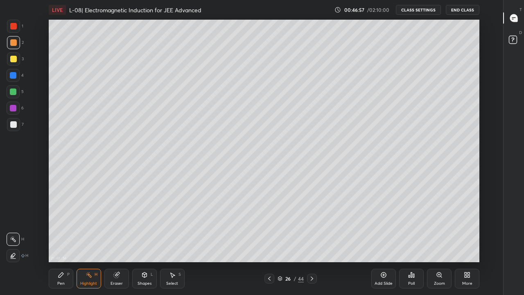
click at [311, 242] on icon at bounding box center [312, 278] width 7 height 7
click at [63, 242] on icon at bounding box center [61, 274] width 7 height 7
click at [14, 123] on div at bounding box center [13, 124] width 7 height 7
click at [15, 63] on div at bounding box center [13, 58] width 13 height 13
click at [14, 93] on div at bounding box center [13, 91] width 7 height 7
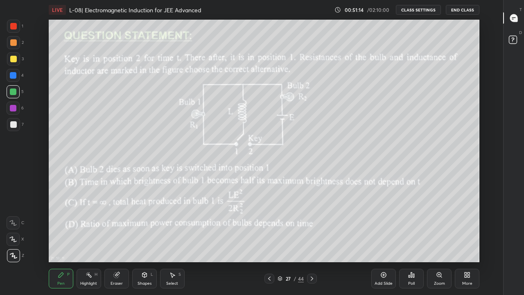
click at [14, 43] on div at bounding box center [13, 42] width 7 height 7
click at [16, 56] on div at bounding box center [13, 58] width 13 height 13
click at [382, 242] on div "Add Slide" at bounding box center [383, 278] width 25 height 20
click at [13, 90] on div at bounding box center [13, 91] width 7 height 7
click at [11, 46] on div at bounding box center [13, 42] width 13 height 13
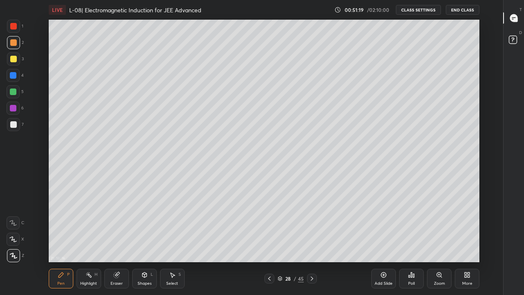
click at [15, 57] on div at bounding box center [13, 59] width 7 height 7
click at [269, 242] on icon at bounding box center [269, 278] width 7 height 7
click at [316, 242] on div at bounding box center [312, 278] width 10 height 10
click at [269, 242] on icon at bounding box center [269, 278] width 7 height 7
click at [312, 242] on div at bounding box center [312, 278] width 10 height 10
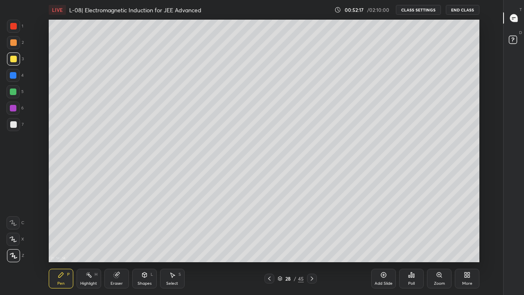
click at [14, 75] on div at bounding box center [13, 75] width 7 height 7
click at [12, 89] on div at bounding box center [13, 91] width 7 height 7
click at [269, 242] on icon at bounding box center [269, 278] width 7 height 7
click at [268, 242] on div at bounding box center [269, 278] width 10 height 10
click at [269, 242] on icon at bounding box center [269, 278] width 7 height 7
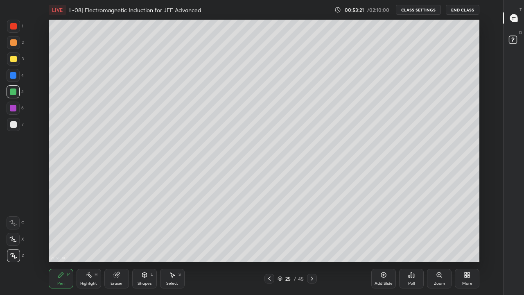
click at [311, 242] on icon at bounding box center [312, 278] width 7 height 7
click at [149, 242] on div "Shapes L" at bounding box center [144, 278] width 25 height 20
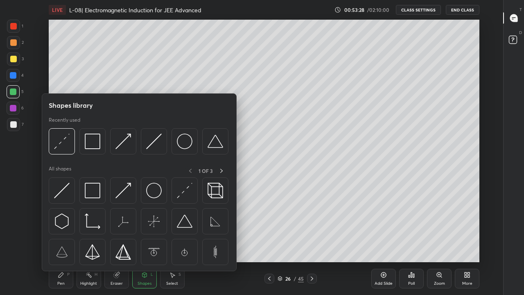
click at [96, 189] on img at bounding box center [93, 191] width 16 height 16
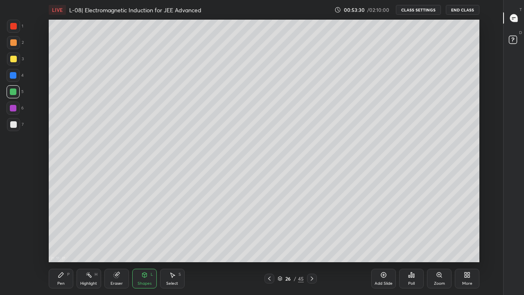
click at [15, 24] on div at bounding box center [13, 26] width 7 height 7
click at [17, 60] on div at bounding box center [13, 58] width 13 height 13
click at [61, 242] on div "Pen P" at bounding box center [61, 278] width 25 height 20
click at [311, 242] on icon at bounding box center [312, 278] width 7 height 7
click at [273, 242] on div at bounding box center [269, 278] width 10 height 10
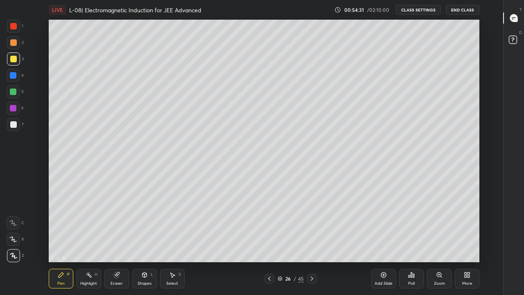
click at [271, 242] on icon at bounding box center [269, 278] width 7 height 7
click at [269, 242] on icon at bounding box center [269, 278] width 7 height 7
click at [269, 242] on div at bounding box center [269, 278] width 10 height 10
click at [269, 242] on icon at bounding box center [269, 278] width 7 height 7
click at [295, 242] on div "/" at bounding box center [295, 278] width 2 height 5
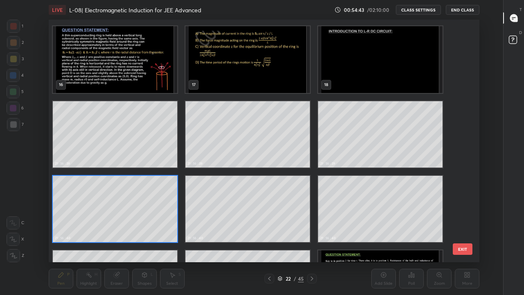
scroll to position [367, 0]
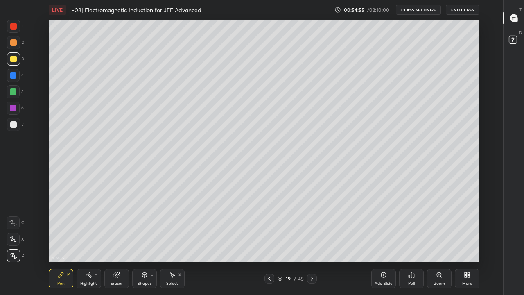
click at [290, 242] on div "19" at bounding box center [288, 278] width 8 height 5
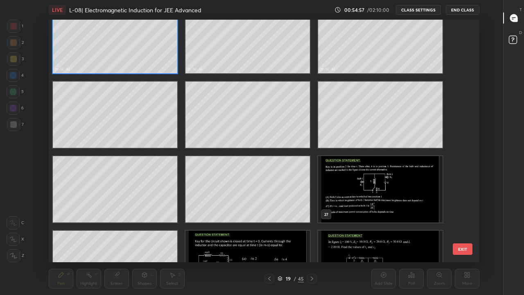
scroll to position [487, 0]
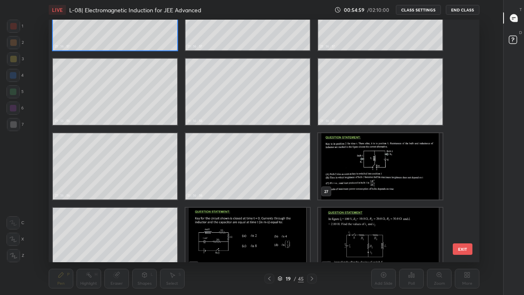
click at [374, 171] on img "grid" at bounding box center [380, 166] width 124 height 66
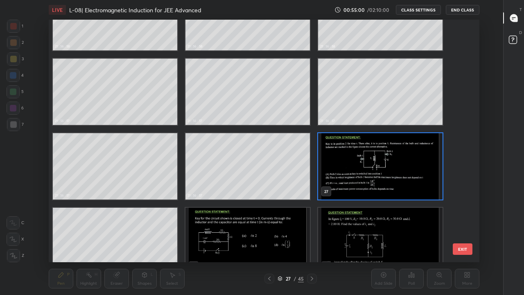
click at [366, 172] on img "grid" at bounding box center [380, 166] width 124 height 66
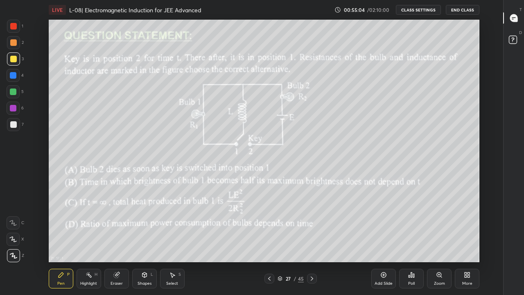
click at [311, 242] on icon at bounding box center [312, 278] width 2 height 4
click at [273, 242] on div at bounding box center [269, 278] width 10 height 10
click at [268, 242] on div at bounding box center [269, 278] width 10 height 10
click at [311, 242] on icon at bounding box center [312, 278] width 7 height 7
click at [14, 125] on div at bounding box center [13, 124] width 7 height 7
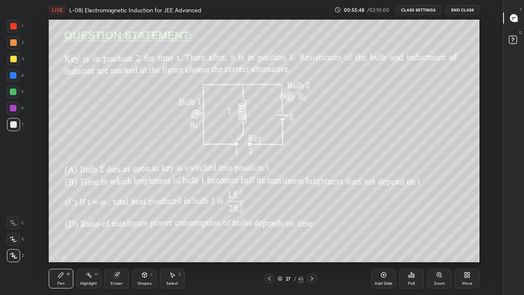
click at [14, 45] on div at bounding box center [13, 42] width 7 height 7
click at [12, 60] on div at bounding box center [13, 59] width 7 height 7
click at [10, 77] on div at bounding box center [13, 75] width 7 height 7
click at [13, 93] on div at bounding box center [13, 91] width 7 height 7
click at [14, 60] on div at bounding box center [13, 59] width 7 height 7
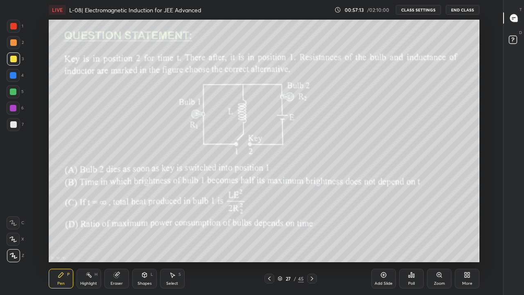
click at [16, 46] on div at bounding box center [13, 42] width 13 height 13
click at [15, 126] on div at bounding box center [13, 124] width 7 height 7
click at [13, 74] on div at bounding box center [13, 75] width 7 height 7
click at [13, 61] on div at bounding box center [13, 59] width 7 height 7
click at [13, 92] on div at bounding box center [13, 91] width 7 height 7
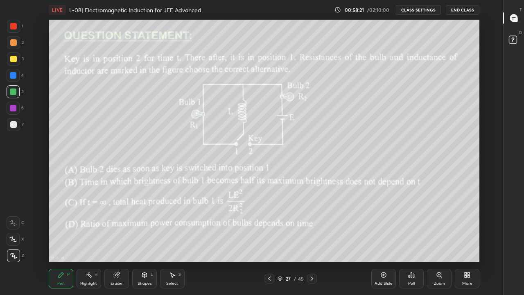
click at [14, 75] on div at bounding box center [13, 75] width 7 height 7
click at [18, 90] on div at bounding box center [13, 91] width 13 height 13
click at [117, 242] on div "Eraser" at bounding box center [116, 278] width 25 height 20
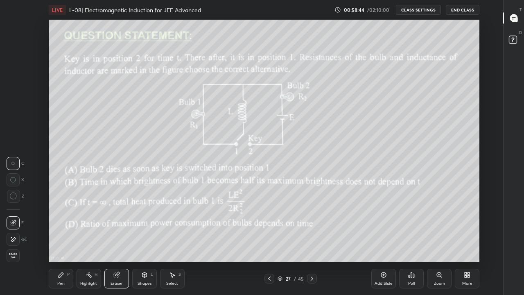
click at [71, 242] on div "Pen P" at bounding box center [61, 278] width 25 height 20
click at [65, 242] on div "Pen P" at bounding box center [61, 278] width 25 height 20
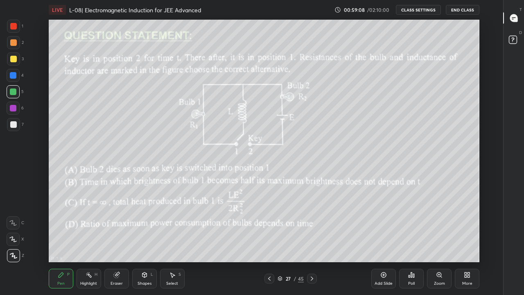
click at [12, 124] on div at bounding box center [13, 124] width 7 height 7
click at [12, 60] on div at bounding box center [13, 59] width 7 height 7
click at [13, 43] on div at bounding box center [13, 42] width 7 height 7
click at [14, 124] on div at bounding box center [13, 124] width 7 height 7
click at [14, 59] on div at bounding box center [13, 59] width 7 height 7
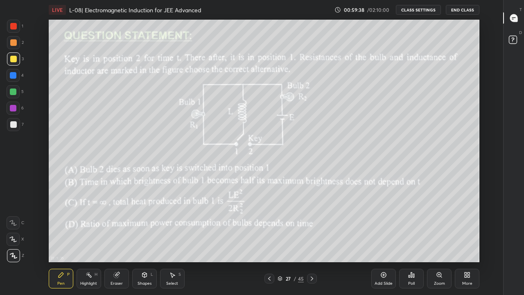
click at [14, 42] on div at bounding box center [13, 42] width 7 height 7
click at [92, 242] on div "Highlight H" at bounding box center [89, 278] width 25 height 20
click at [269, 242] on div at bounding box center [269, 278] width 10 height 10
click at [308, 242] on div at bounding box center [312, 278] width 10 height 10
click at [315, 242] on div at bounding box center [312, 278] width 10 height 10
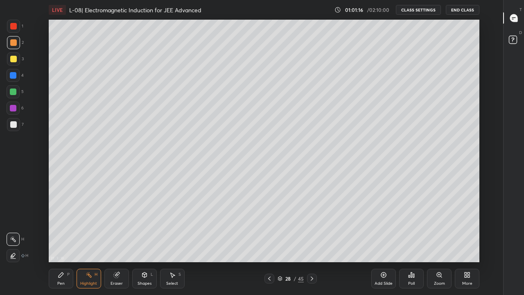
click at [315, 242] on icon at bounding box center [312, 278] width 7 height 7
click at [12, 58] on div at bounding box center [13, 59] width 7 height 7
click at [62, 242] on div "Pen P" at bounding box center [61, 278] width 25 height 20
click at [113, 242] on div "Eraser" at bounding box center [117, 283] width 12 height 4
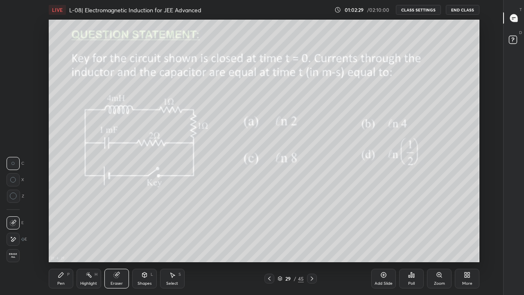
click at [86, 242] on div "Highlight H" at bounding box center [89, 278] width 25 height 20
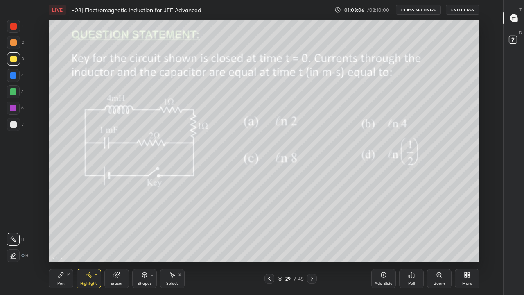
click at [64, 242] on div "Pen P" at bounding box center [61, 278] width 25 height 20
click at [123, 242] on div "Eraser" at bounding box center [116, 278] width 25 height 20
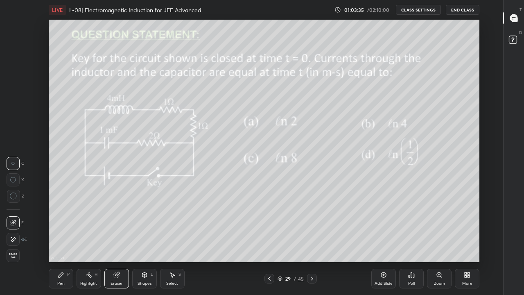
click at [65, 242] on div "Pen P" at bounding box center [61, 278] width 25 height 20
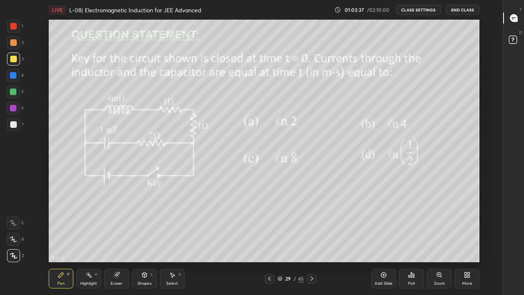
click at [13, 41] on div at bounding box center [13, 42] width 7 height 7
click at [16, 92] on div at bounding box center [13, 91] width 7 height 7
click at [122, 242] on div "Eraser" at bounding box center [116, 278] width 25 height 20
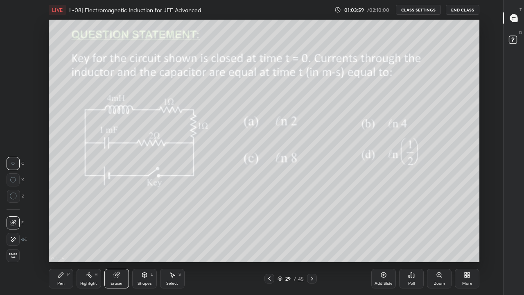
click at [61, 242] on icon at bounding box center [61, 274] width 5 height 5
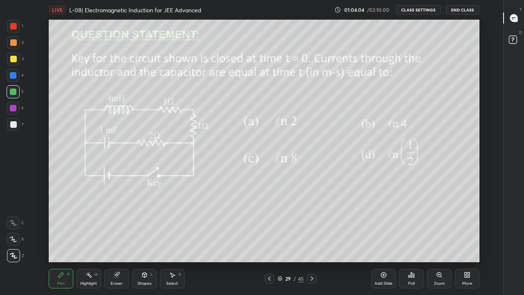
click at [93, 242] on div "Highlight H" at bounding box center [89, 278] width 25 height 20
click at [65, 242] on div "Pen P" at bounding box center [61, 278] width 25 height 20
click at [124, 242] on div "Eraser" at bounding box center [116, 278] width 25 height 20
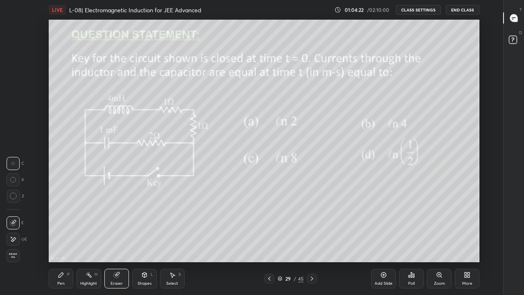
click at [149, 242] on div "Shapes L" at bounding box center [144, 278] width 25 height 20
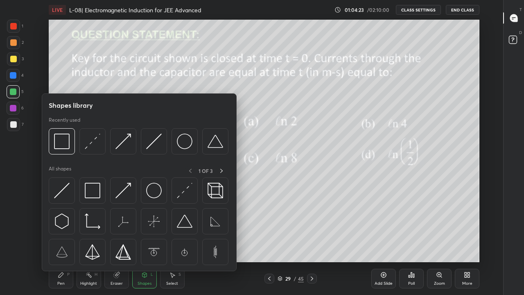
click at [98, 192] on img at bounding box center [93, 191] width 16 height 16
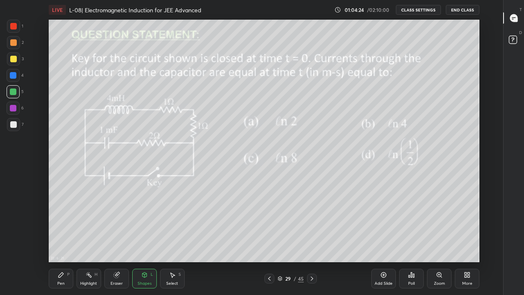
click at [15, 105] on div at bounding box center [13, 108] width 7 height 7
click at [118, 242] on div "Eraser" at bounding box center [116, 278] width 25 height 20
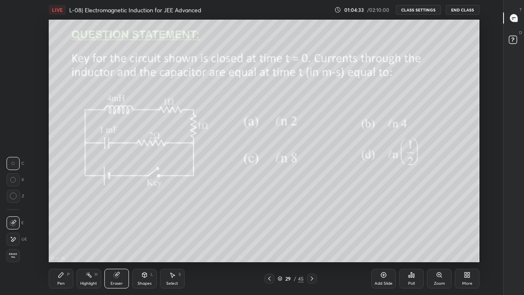
click at [63, 242] on icon at bounding box center [61, 274] width 7 height 7
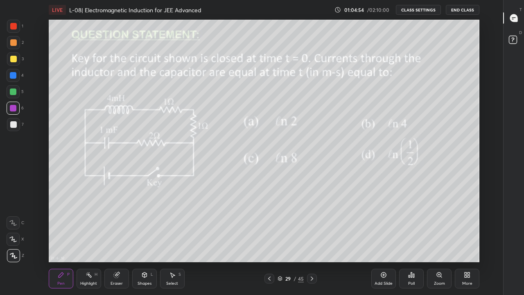
click at [91, 242] on div "Highlight H" at bounding box center [89, 278] width 25 height 20
click at [121, 242] on div "Eraser" at bounding box center [116, 278] width 25 height 20
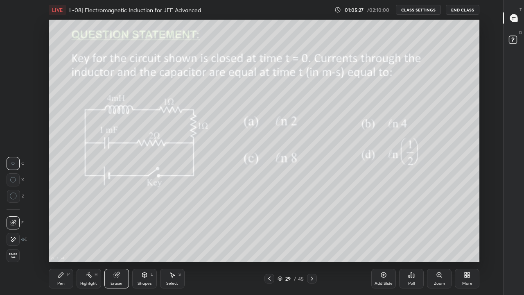
click at [123, 242] on div "Eraser" at bounding box center [116, 278] width 25 height 20
click at [145, 242] on div "Shapes" at bounding box center [145, 283] width 14 height 4
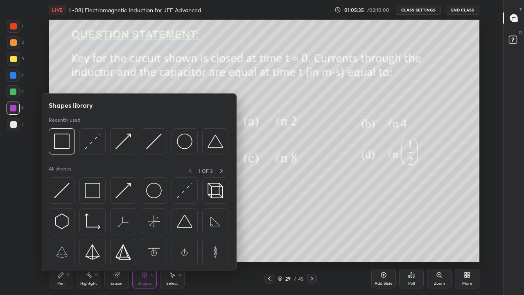
click at [183, 198] on img at bounding box center [185, 191] width 16 height 16
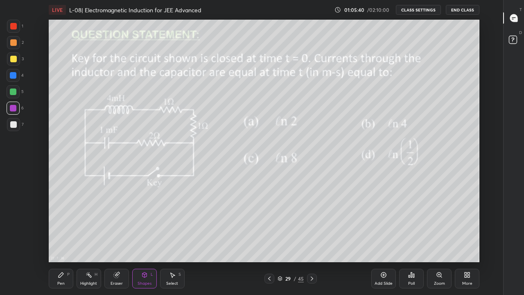
click at [121, 242] on div "Eraser" at bounding box center [116, 278] width 25 height 20
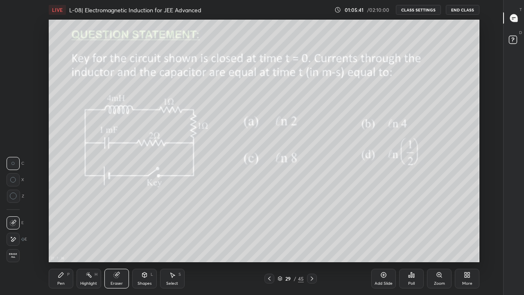
click at [13, 193] on icon at bounding box center [13, 195] width 7 height 7
click at [63, 242] on icon at bounding box center [61, 274] width 7 height 7
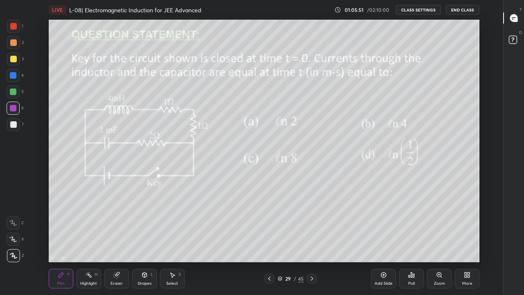
click at [15, 91] on div at bounding box center [13, 91] width 7 height 7
click at [14, 62] on div at bounding box center [13, 58] width 13 height 13
click at [11, 42] on div at bounding box center [13, 42] width 7 height 7
click at [11, 60] on div at bounding box center [13, 59] width 7 height 7
click at [12, 93] on div at bounding box center [13, 91] width 7 height 7
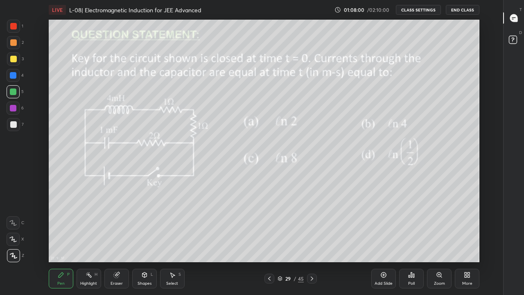
click at [17, 57] on div at bounding box center [13, 58] width 13 height 13
click at [313, 242] on icon at bounding box center [312, 278] width 7 height 7
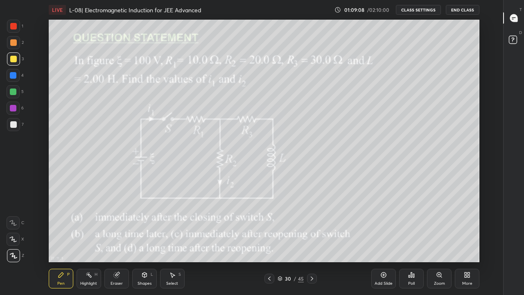
click at [311, 242] on icon at bounding box center [312, 278] width 7 height 7
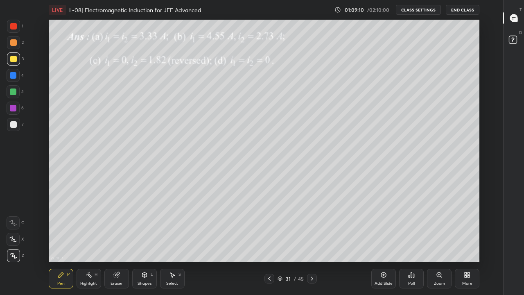
click at [313, 242] on div at bounding box center [312, 278] width 10 height 10
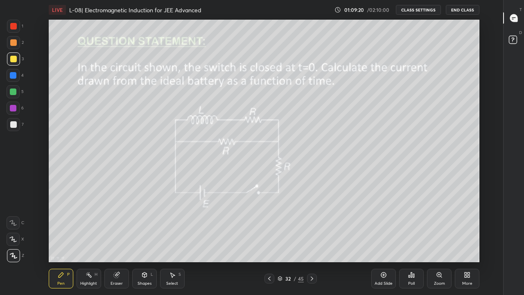
click at [93, 242] on div "Highlight" at bounding box center [88, 283] width 17 height 4
click at [11, 60] on div at bounding box center [13, 59] width 7 height 7
click at [65, 242] on div "Pen P" at bounding box center [61, 278] width 25 height 20
click at [15, 124] on div at bounding box center [13, 124] width 7 height 7
click at [93, 242] on div "Highlight H" at bounding box center [89, 278] width 25 height 20
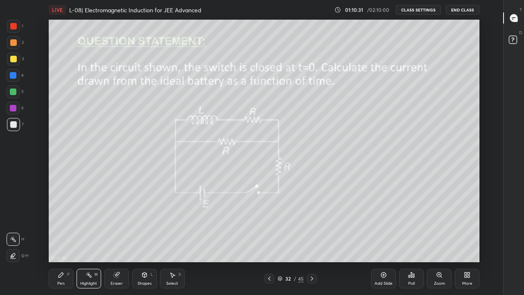
click at [12, 91] on div at bounding box center [13, 91] width 7 height 7
click at [64, 242] on div "Pen P" at bounding box center [61, 278] width 25 height 20
click at [311, 242] on icon at bounding box center [312, 278] width 7 height 7
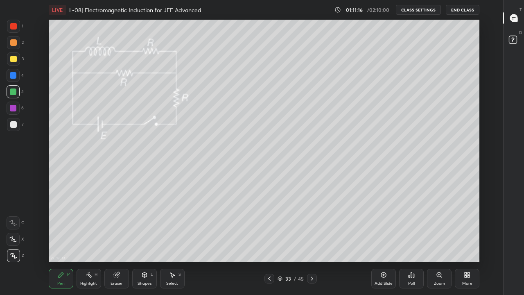
click at [311, 242] on icon at bounding box center [312, 278] width 2 height 4
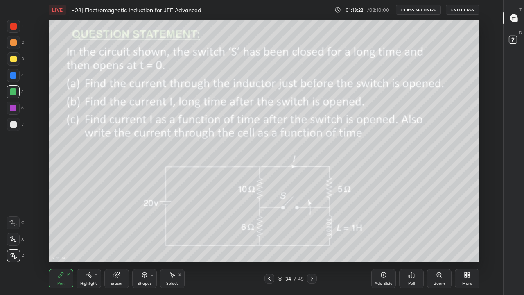
click at [87, 242] on icon at bounding box center [89, 274] width 7 height 7
click at [13, 123] on div at bounding box center [13, 124] width 7 height 7
click at [13, 109] on div at bounding box center [13, 108] width 7 height 7
click at [13, 59] on div at bounding box center [13, 59] width 7 height 7
click at [59, 242] on div "Pen" at bounding box center [60, 283] width 7 height 4
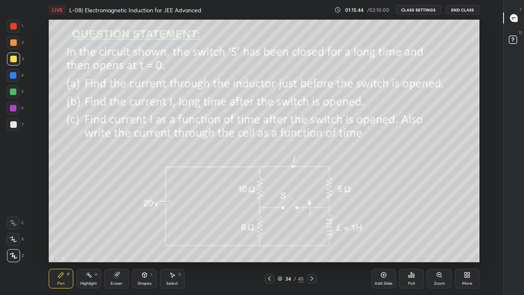
click at [13, 121] on div at bounding box center [13, 124] width 7 height 7
click at [13, 59] on div at bounding box center [13, 59] width 7 height 7
click at [11, 43] on div at bounding box center [13, 42] width 7 height 7
click at [311, 242] on icon at bounding box center [312, 278] width 7 height 7
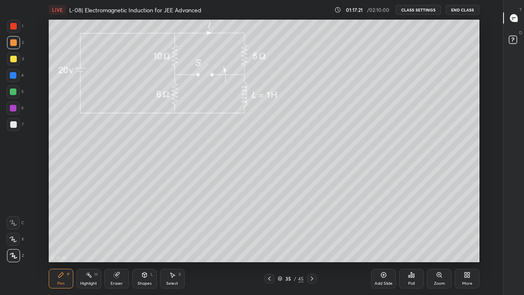
click at [13, 59] on div at bounding box center [13, 59] width 7 height 7
click at [269, 242] on icon at bounding box center [269, 278] width 7 height 7
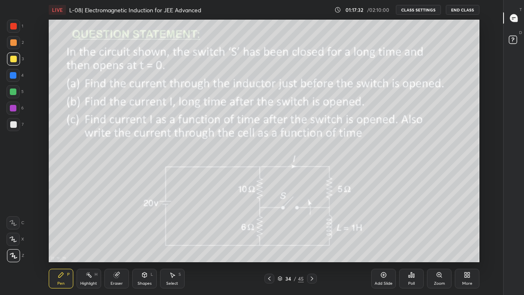
click at [311, 242] on icon at bounding box center [312, 278] width 7 height 7
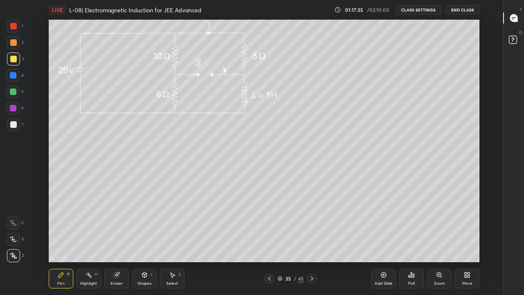
click at [14, 93] on div at bounding box center [13, 91] width 7 height 7
click at [16, 44] on div at bounding box center [13, 42] width 7 height 7
click at [89, 242] on rect at bounding box center [89, 275] width 4 height 4
click at [15, 60] on div at bounding box center [13, 59] width 7 height 7
click at [63, 242] on div "Pen" at bounding box center [60, 283] width 7 height 4
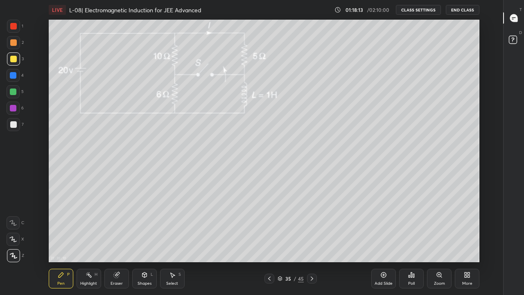
click at [14, 90] on div at bounding box center [13, 91] width 7 height 7
click at [211, 18] on div "LIVE L-08| Electromagnetic Induction for JEE Advanced" at bounding box center [190, 10] width 282 height 20
click at [88, 242] on div "Highlight" at bounding box center [88, 283] width 17 height 4
click at [63, 242] on div "Pen P" at bounding box center [61, 278] width 25 height 20
click at [15, 56] on div at bounding box center [13, 59] width 7 height 7
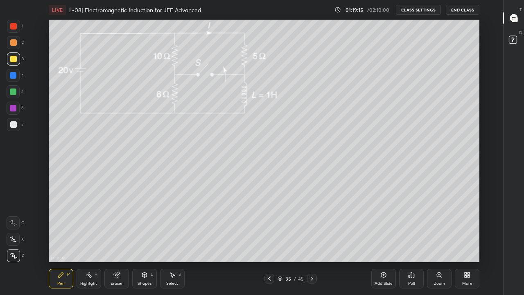
click at [15, 95] on div at bounding box center [13, 91] width 7 height 7
click at [12, 111] on div at bounding box center [13, 108] width 7 height 7
click at [12, 124] on div at bounding box center [13, 124] width 7 height 7
click at [270, 242] on icon at bounding box center [269, 278] width 7 height 7
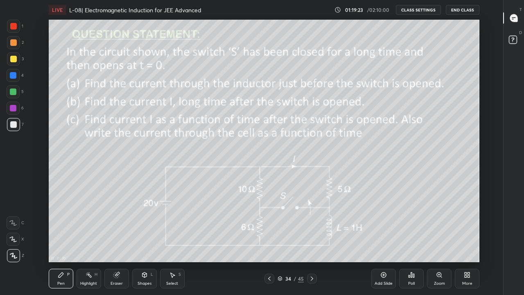
click at [308, 242] on div at bounding box center [312, 278] width 10 height 10
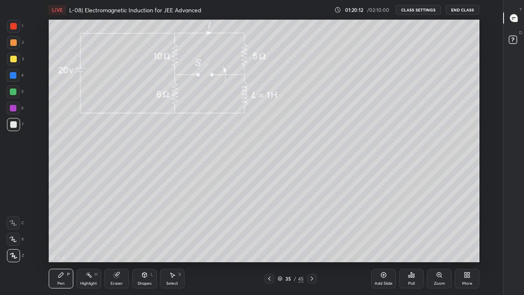
click at [269, 242] on icon at bounding box center [269, 278] width 7 height 7
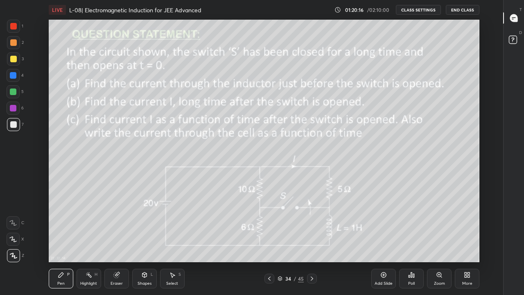
click at [309, 242] on div at bounding box center [312, 278] width 10 height 10
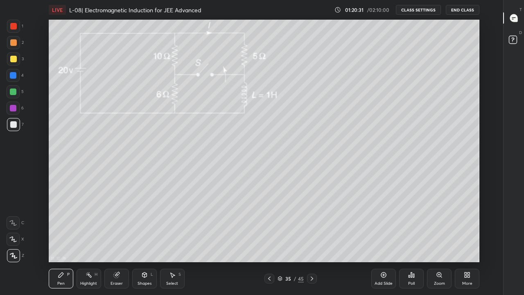
click at [13, 94] on div at bounding box center [13, 91] width 7 height 7
click at [269, 242] on icon at bounding box center [269, 278] width 7 height 7
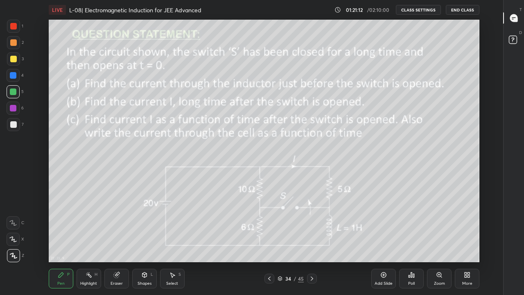
click at [311, 242] on icon at bounding box center [312, 278] width 7 height 7
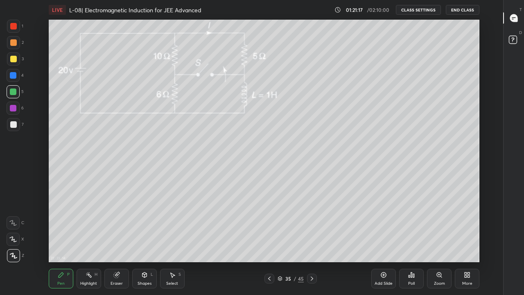
click at [120, 242] on div "Eraser" at bounding box center [116, 278] width 25 height 20
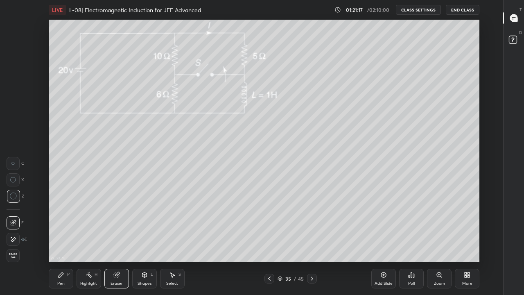
click at [60, 242] on div "Pen P" at bounding box center [61, 278] width 25 height 20
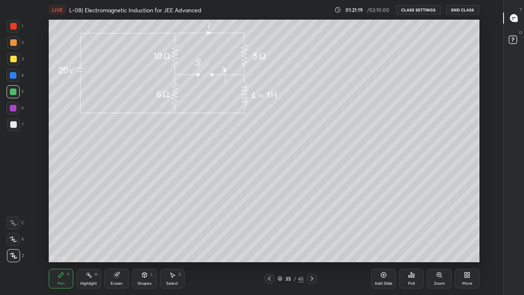
click at [309, 242] on icon at bounding box center [312, 278] width 7 height 7
click at [14, 60] on div at bounding box center [13, 59] width 7 height 7
click at [95, 242] on div "Highlight H" at bounding box center [89, 278] width 25 height 20
click at [14, 42] on div at bounding box center [13, 42] width 7 height 7
click at [57, 242] on div "Pen P" at bounding box center [61, 278] width 25 height 20
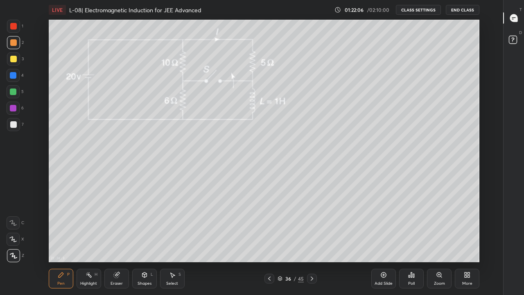
click at [11, 61] on div at bounding box center [13, 59] width 7 height 7
click at [268, 242] on icon at bounding box center [269, 278] width 7 height 7
click at [270, 242] on icon at bounding box center [269, 278] width 7 height 7
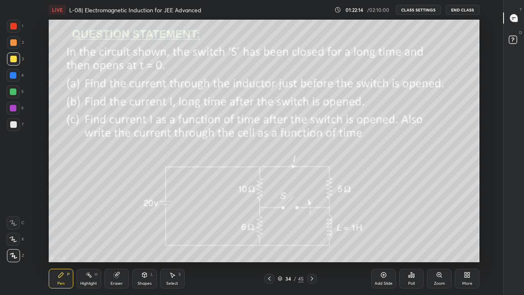
click at [311, 242] on icon at bounding box center [312, 278] width 2 height 4
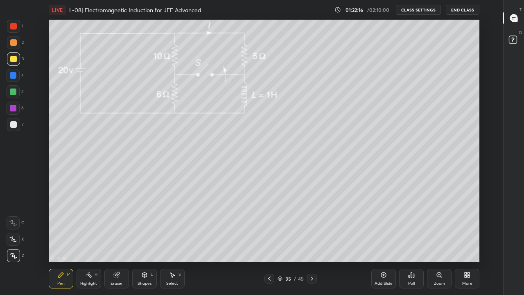
click at [312, 242] on div at bounding box center [312, 278] width 10 height 10
click at [269, 242] on icon at bounding box center [269, 278] width 7 height 7
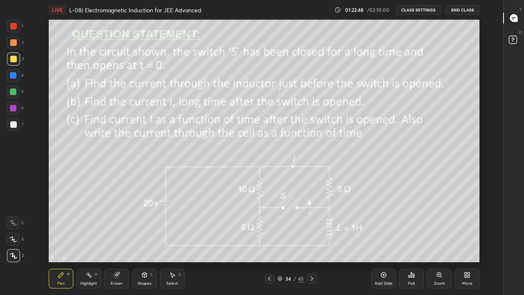
click at [312, 242] on icon at bounding box center [312, 278] width 7 height 7
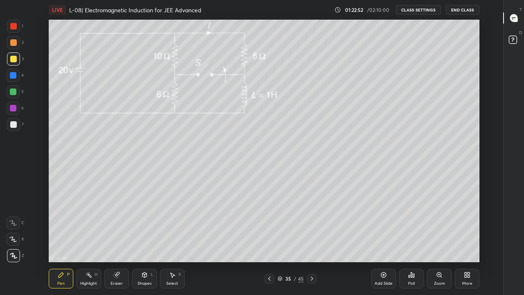
click at [309, 242] on div at bounding box center [312, 278] width 10 height 10
click at [14, 126] on div at bounding box center [13, 124] width 7 height 7
click at [13, 58] on div at bounding box center [13, 59] width 7 height 7
click at [268, 242] on div at bounding box center [269, 278] width 10 height 10
click at [271, 242] on icon at bounding box center [269, 278] width 7 height 7
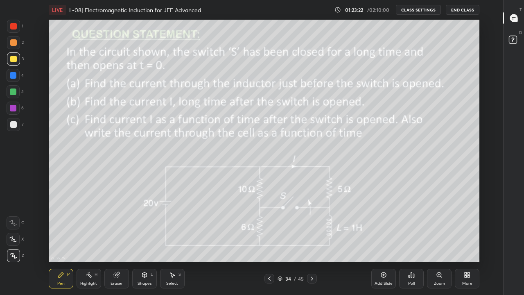
click at [310, 242] on icon at bounding box center [312, 278] width 7 height 7
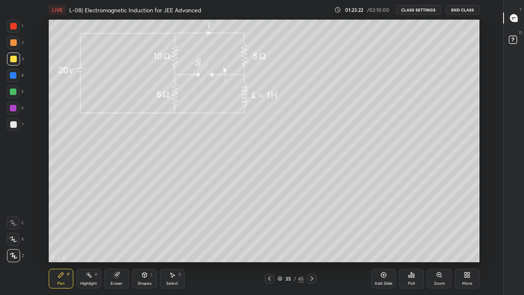
click at [311, 242] on icon at bounding box center [312, 278] width 2 height 4
click at [117, 242] on icon at bounding box center [115, 274] width 5 height 5
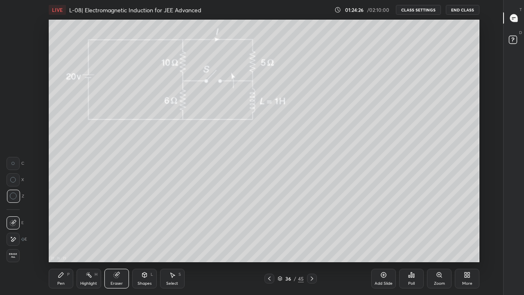
click at [66, 242] on div "Pen P" at bounding box center [61, 278] width 25 height 20
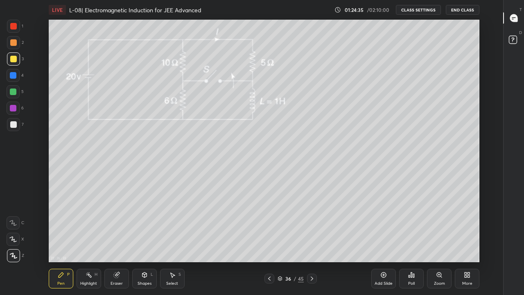
click at [122, 242] on div "Eraser" at bounding box center [116, 278] width 25 height 20
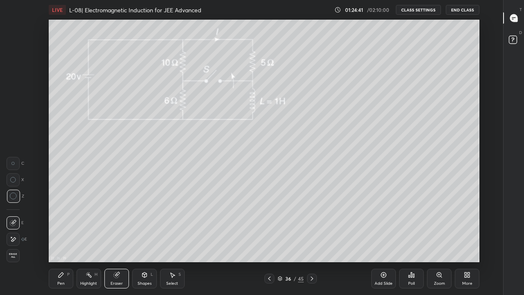
click at [80, 242] on div "Highlight H" at bounding box center [89, 278] width 25 height 20
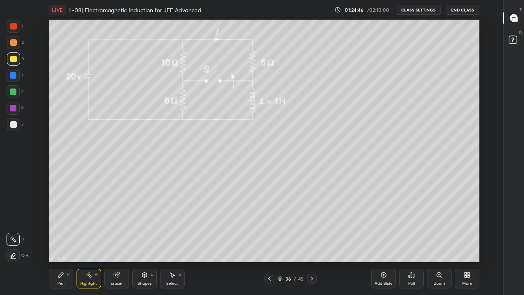
click at [67, 242] on div "Pen P" at bounding box center [61, 278] width 25 height 20
click at [13, 126] on div at bounding box center [13, 124] width 7 height 7
click at [89, 242] on rect at bounding box center [89, 275] width 4 height 4
click at [64, 242] on div "Pen P" at bounding box center [61, 278] width 25 height 20
click at [14, 92] on div at bounding box center [13, 91] width 7 height 7
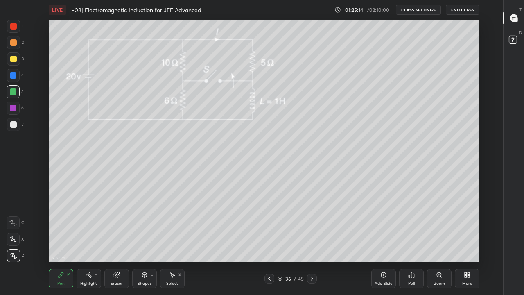
click at [122, 242] on div "Eraser" at bounding box center [116, 278] width 25 height 20
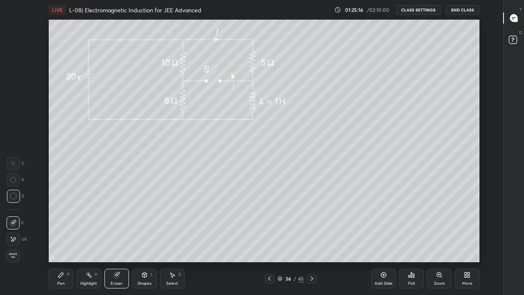
click at [62, 242] on icon at bounding box center [61, 274] width 7 height 7
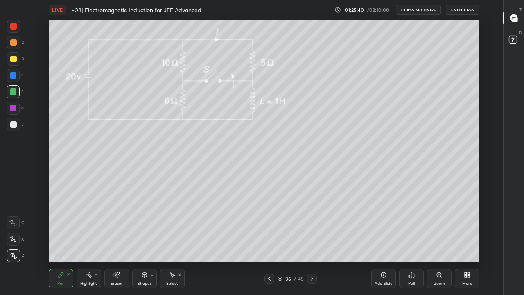
click at [119, 242] on icon at bounding box center [116, 274] width 7 height 7
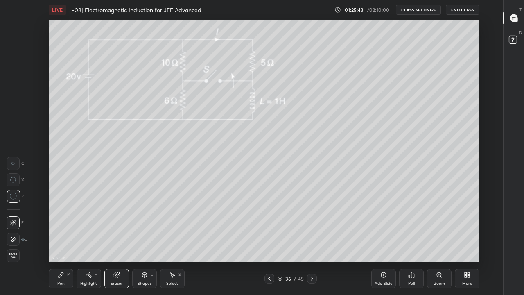
click at [62, 242] on icon at bounding box center [61, 274] width 7 height 7
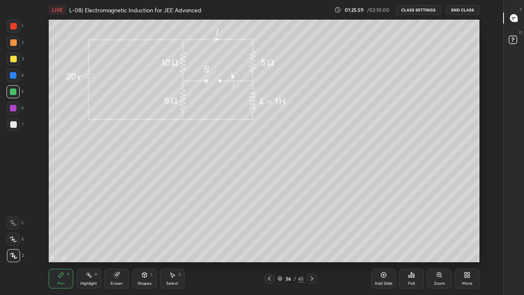
click at [11, 63] on div at bounding box center [13, 58] width 13 height 13
click at [89, 242] on div "Highlight" at bounding box center [88, 283] width 17 height 4
click at [269, 242] on icon at bounding box center [269, 278] width 7 height 7
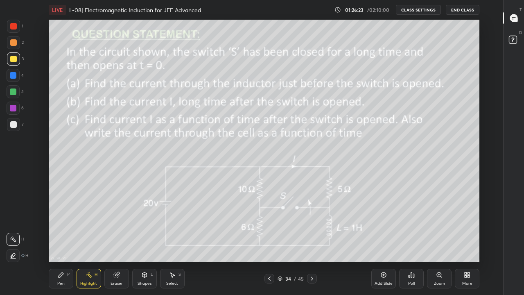
click at [311, 242] on icon at bounding box center [312, 278] width 7 height 7
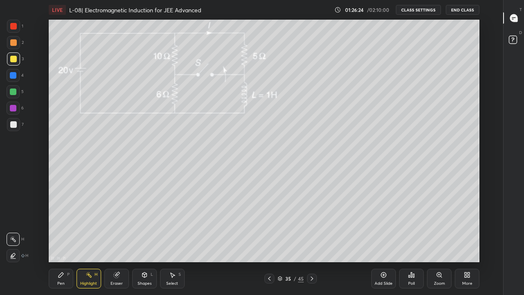
click at [311, 242] on icon at bounding box center [312, 278] width 2 height 4
click at [315, 242] on div at bounding box center [312, 278] width 10 height 10
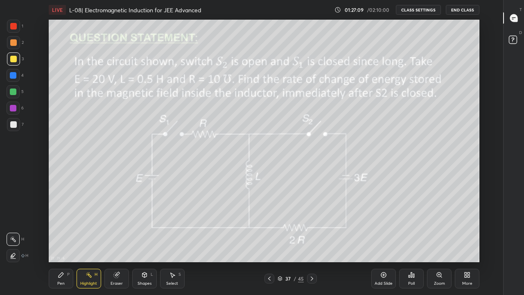
click at [142, 242] on div "Shapes L" at bounding box center [144, 278] width 25 height 20
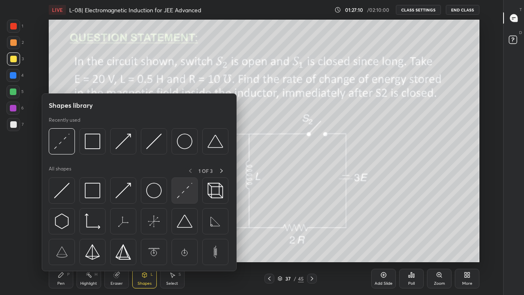
click at [185, 192] on img at bounding box center [185, 191] width 16 height 16
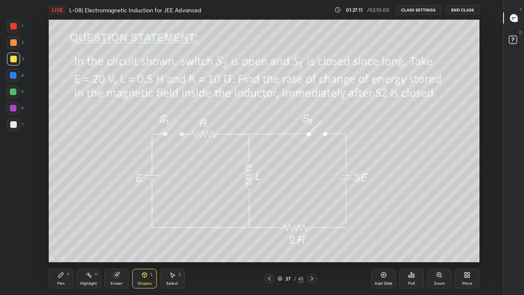
click at [11, 43] on div at bounding box center [13, 42] width 7 height 7
click at [14, 59] on div at bounding box center [13, 59] width 7 height 7
click at [382, 242] on div "Add Slide" at bounding box center [384, 283] width 18 height 4
click at [62, 242] on icon at bounding box center [61, 274] width 7 height 7
click at [14, 94] on div at bounding box center [13, 91] width 7 height 7
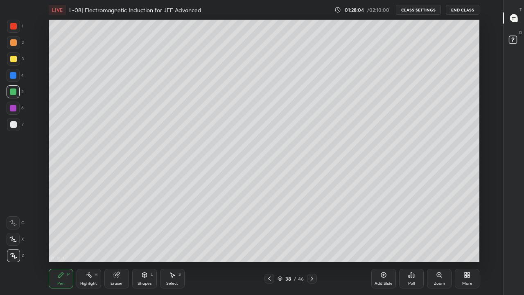
click at [119, 242] on div "Eraser" at bounding box center [117, 283] width 12 height 4
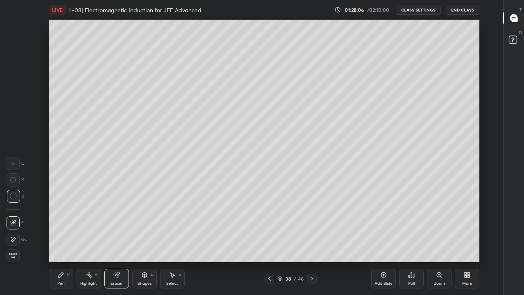
click at [64, 242] on div "Pen" at bounding box center [60, 283] width 7 height 4
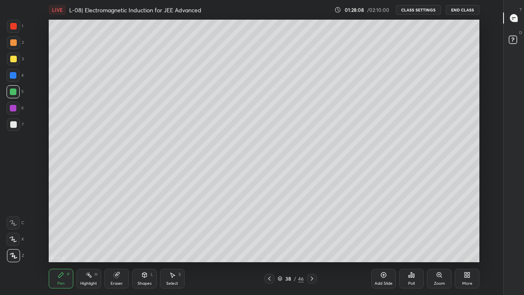
click at [151, 242] on div "Shapes" at bounding box center [145, 283] width 14 height 4
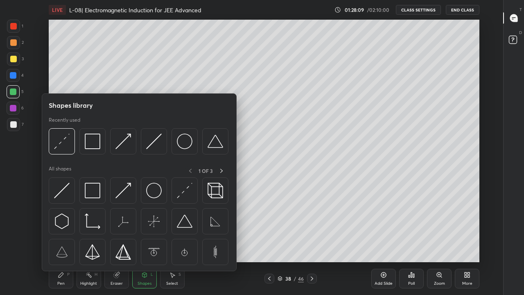
click at [91, 144] on img at bounding box center [93, 141] width 16 height 16
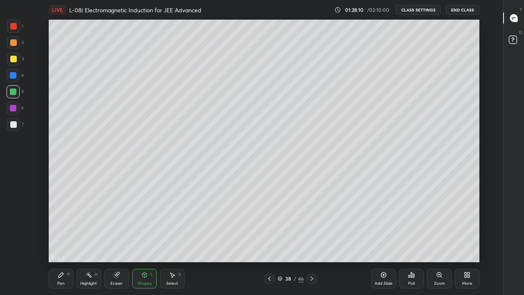
click at [12, 58] on div at bounding box center [13, 59] width 7 height 7
click at [100, 242] on div "Highlight H" at bounding box center [89, 278] width 25 height 20
click at [92, 242] on div "Highlight" at bounding box center [88, 283] width 17 height 4
click at [268, 242] on div at bounding box center [269, 278] width 10 height 10
click at [311, 242] on icon at bounding box center [312, 278] width 7 height 7
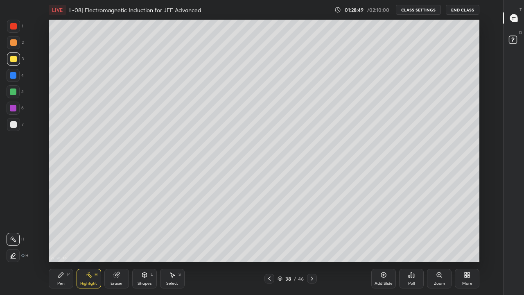
click at [12, 107] on div at bounding box center [13, 108] width 7 height 7
click at [66, 242] on div "Pen P" at bounding box center [61, 278] width 25 height 20
click at [269, 242] on icon at bounding box center [269, 278] width 7 height 7
click at [15, 46] on div at bounding box center [13, 42] width 13 height 13
click at [14, 26] on div at bounding box center [13, 26] width 7 height 7
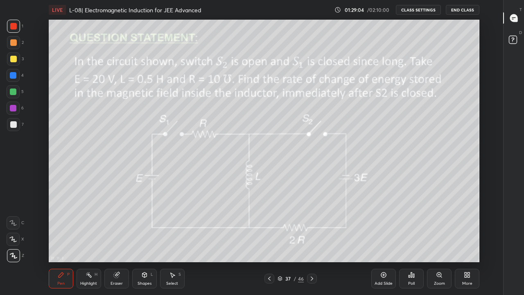
click at [14, 40] on div at bounding box center [13, 42] width 7 height 7
click at [14, 65] on div at bounding box center [13, 58] width 13 height 13
click at [14, 90] on div at bounding box center [13, 91] width 7 height 7
click at [118, 242] on icon at bounding box center [116, 274] width 7 height 7
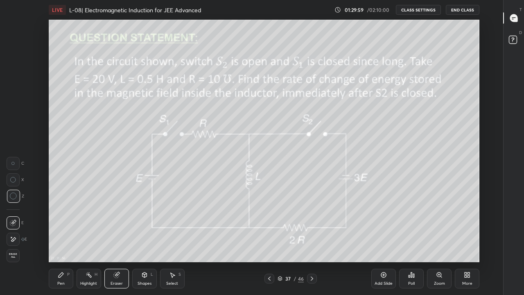
click at [62, 242] on icon at bounding box center [61, 274] width 7 height 7
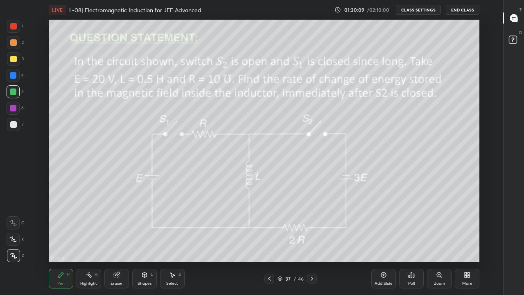
click at [14, 42] on div at bounding box center [13, 42] width 7 height 7
click at [14, 59] on div at bounding box center [13, 59] width 7 height 7
click at [13, 91] on div at bounding box center [13, 91] width 7 height 7
click at [116, 242] on div "Eraser" at bounding box center [116, 278] width 25 height 20
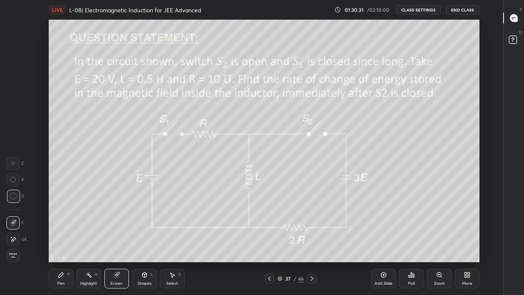
click at [141, 242] on div "Shapes" at bounding box center [145, 283] width 14 height 4
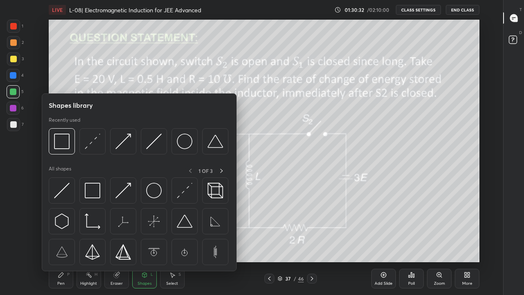
click at [181, 195] on img at bounding box center [185, 191] width 16 height 16
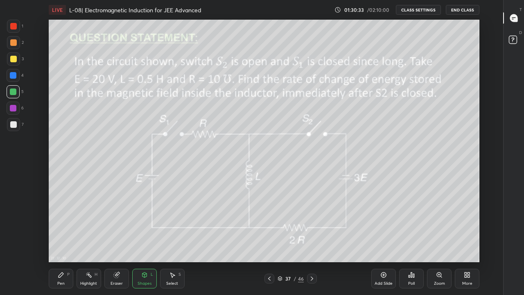
click at [13, 57] on div at bounding box center [13, 59] width 7 height 7
click at [17, 42] on div at bounding box center [13, 42] width 13 height 13
click at [307, 242] on div at bounding box center [312, 278] width 10 height 10
click at [311, 242] on icon at bounding box center [312, 278] width 7 height 7
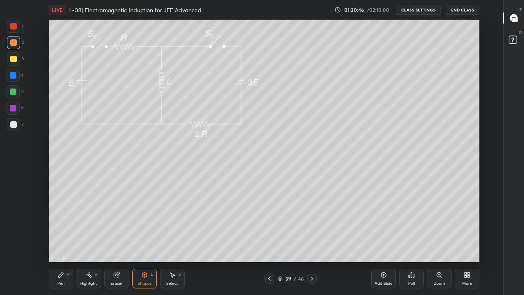
click at [56, 242] on div "Pen P" at bounding box center [61, 278] width 25 height 20
click at [13, 59] on div at bounding box center [13, 59] width 7 height 7
click at [14, 77] on div at bounding box center [13, 75] width 7 height 7
click at [16, 61] on div at bounding box center [13, 58] width 13 height 13
click at [15, 29] on div at bounding box center [13, 26] width 13 height 13
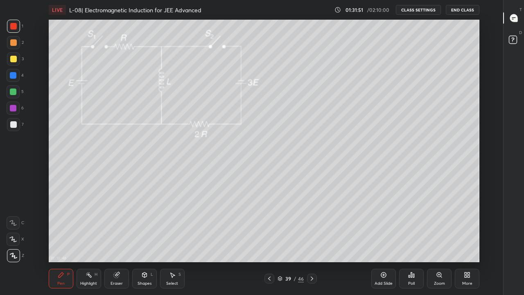
click at [14, 56] on div at bounding box center [13, 59] width 7 height 7
click at [94, 242] on div "Highlight H" at bounding box center [89, 278] width 25 height 20
click at [62, 242] on div "Pen" at bounding box center [60, 283] width 7 height 4
click at [269, 242] on icon at bounding box center [269, 278] width 7 height 7
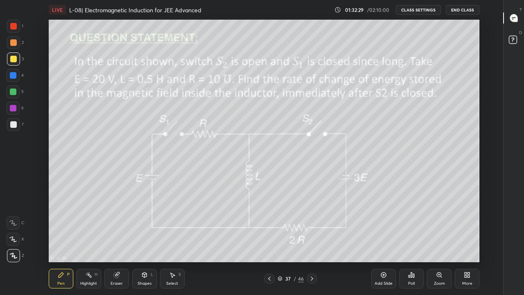
click at [311, 242] on icon at bounding box center [312, 278] width 7 height 7
click at [311, 242] on div at bounding box center [312, 278] width 10 height 10
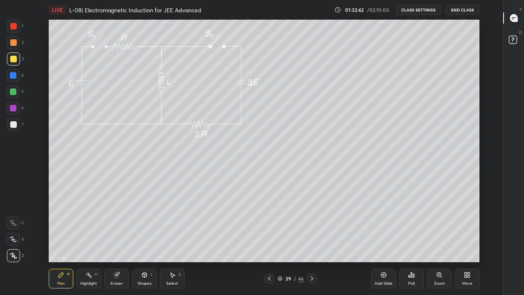
click at [311, 242] on div at bounding box center [312, 278] width 10 height 10
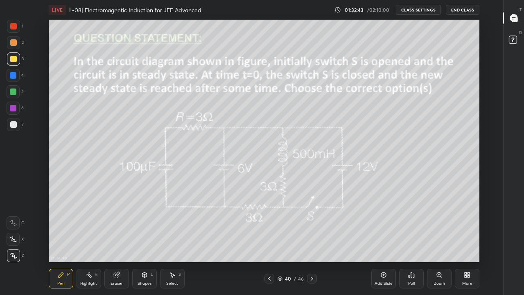
click at [272, 242] on div at bounding box center [269, 278] width 10 height 10
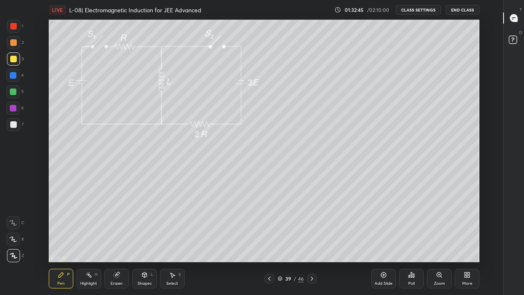
click at [12, 92] on div at bounding box center [13, 91] width 7 height 7
click at [15, 59] on div at bounding box center [13, 59] width 7 height 7
click at [80, 242] on div "Highlight H" at bounding box center [89, 278] width 25 height 20
click at [63, 242] on div "Pen" at bounding box center [60, 283] width 7 height 4
click at [13, 45] on div at bounding box center [13, 42] width 7 height 7
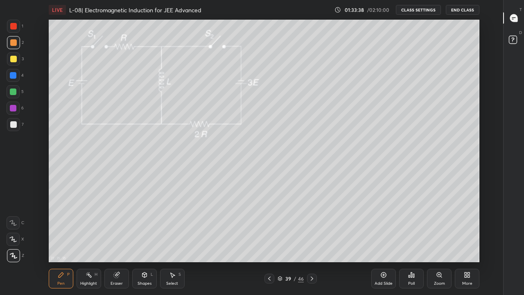
click at [14, 60] on div at bounding box center [13, 59] width 7 height 7
click at [115, 242] on icon at bounding box center [115, 274] width 5 height 5
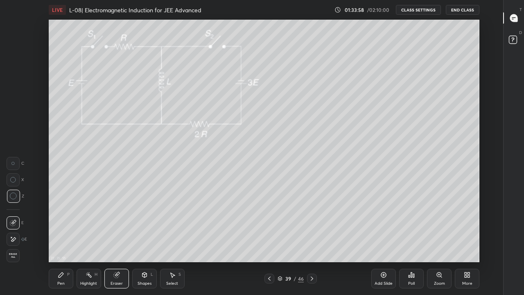
click at [63, 242] on div "Pen P" at bounding box center [61, 278] width 25 height 20
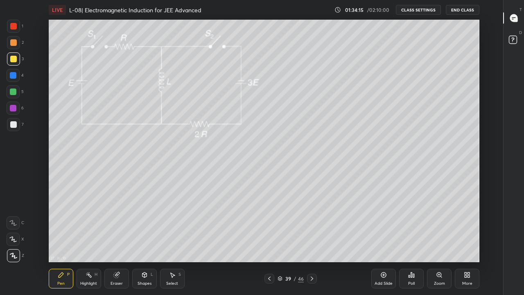
click at [122, 242] on div "Eraser" at bounding box center [116, 278] width 25 height 20
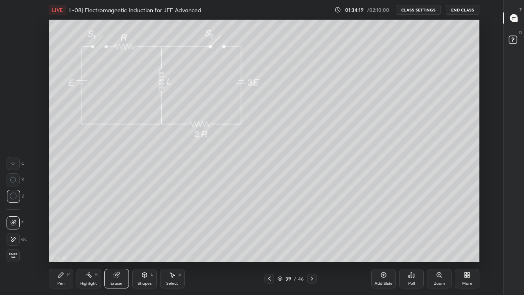
click at [61, 242] on div "Pen P" at bounding box center [61, 278] width 25 height 20
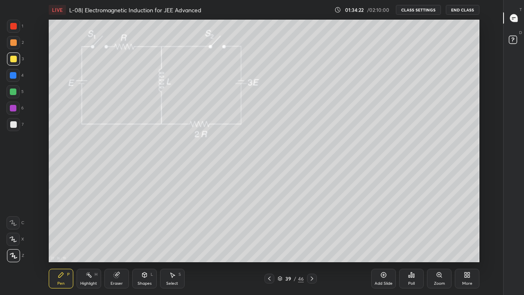
click at [13, 25] on div at bounding box center [13, 26] width 7 height 7
click at [16, 61] on div at bounding box center [13, 59] width 7 height 7
click at [15, 44] on div at bounding box center [13, 42] width 7 height 7
click at [11, 58] on div at bounding box center [13, 59] width 7 height 7
click at [12, 90] on div at bounding box center [13, 91] width 7 height 7
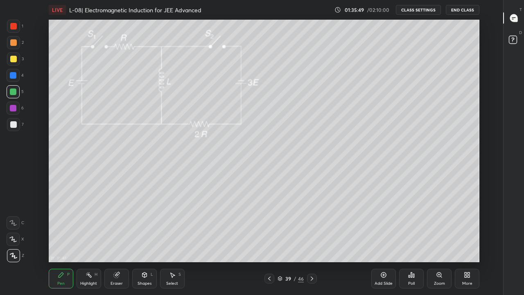
click at [116, 242] on icon at bounding box center [115, 274] width 5 height 5
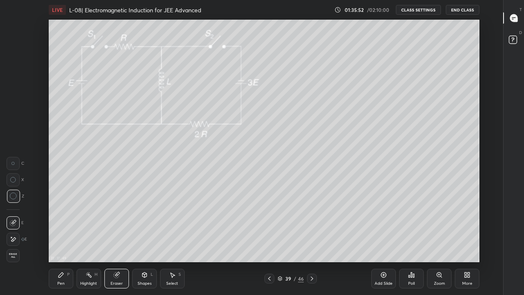
click at [63, 242] on div "Pen" at bounding box center [60, 283] width 7 height 4
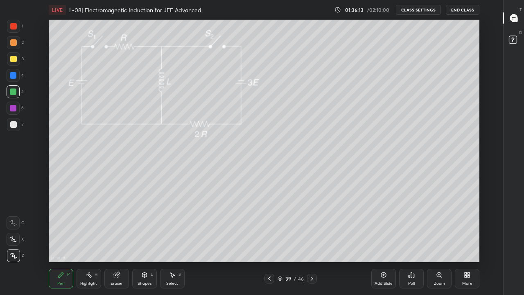
click at [92, 242] on div "Highlight H" at bounding box center [89, 278] width 25 height 20
click at [14, 59] on div at bounding box center [13, 59] width 7 height 7
click at [13, 44] on div at bounding box center [13, 42] width 7 height 7
click at [63, 242] on div "Pen" at bounding box center [60, 283] width 7 height 4
click at [15, 124] on div at bounding box center [13, 124] width 7 height 7
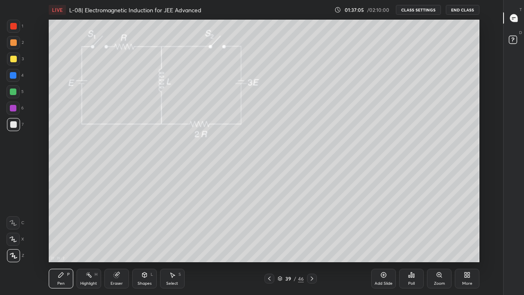
click at [13, 62] on div at bounding box center [13, 59] width 7 height 7
click at [13, 43] on div at bounding box center [13, 42] width 7 height 7
click at [14, 60] on div at bounding box center [13, 59] width 7 height 7
click at [12, 75] on div at bounding box center [13, 75] width 7 height 7
click at [11, 43] on div at bounding box center [13, 42] width 7 height 7
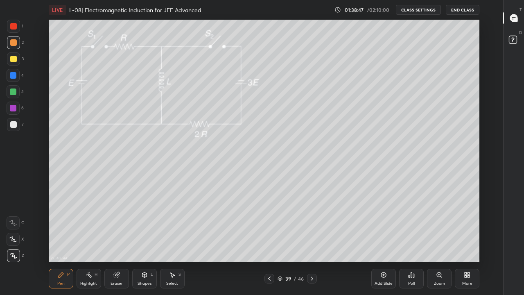
click at [116, 242] on div "Eraser" at bounding box center [117, 283] width 12 height 4
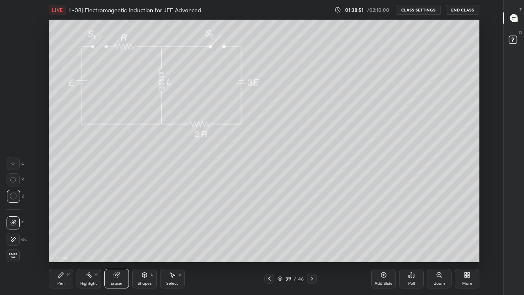
click at [61, 242] on icon at bounding box center [61, 274] width 5 height 5
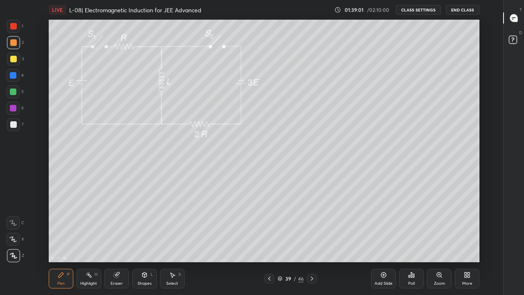
click at [14, 76] on div at bounding box center [13, 75] width 7 height 7
click at [11, 90] on div at bounding box center [13, 91] width 7 height 7
click at [12, 108] on div at bounding box center [13, 108] width 7 height 7
click at [15, 122] on div at bounding box center [13, 124] width 7 height 7
click at [115, 242] on icon at bounding box center [116, 274] width 7 height 7
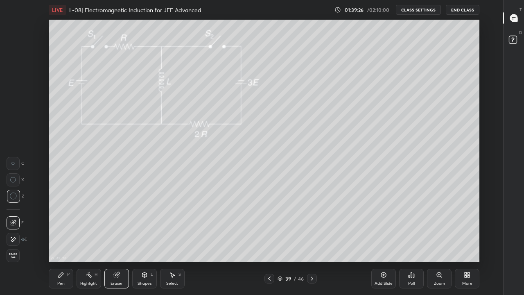
click at [63, 242] on div "Pen" at bounding box center [60, 283] width 7 height 4
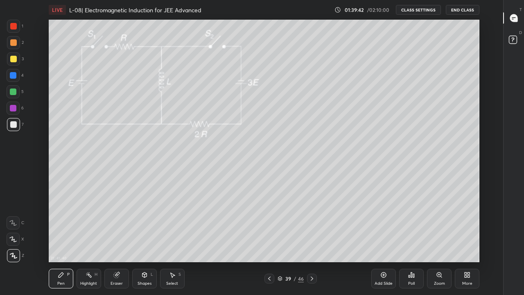
click at [113, 242] on div "Eraser" at bounding box center [116, 278] width 25 height 20
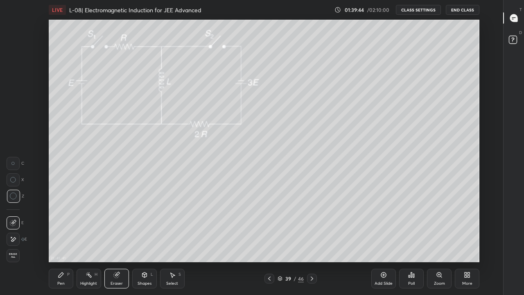
click at [64, 242] on div "Pen" at bounding box center [60, 283] width 7 height 4
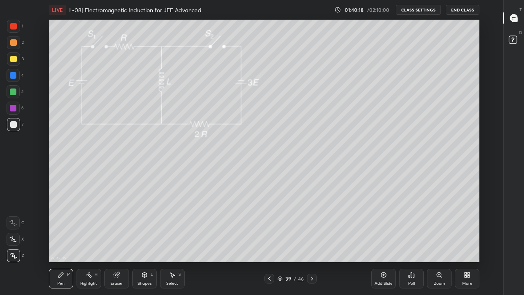
click at [84, 242] on div "Highlight H" at bounding box center [89, 278] width 25 height 20
click at [59, 242] on icon at bounding box center [61, 274] width 7 height 7
click at [15, 61] on div at bounding box center [13, 59] width 7 height 7
click at [12, 95] on div at bounding box center [13, 91] width 13 height 13
click at [269, 242] on icon at bounding box center [269, 278] width 7 height 7
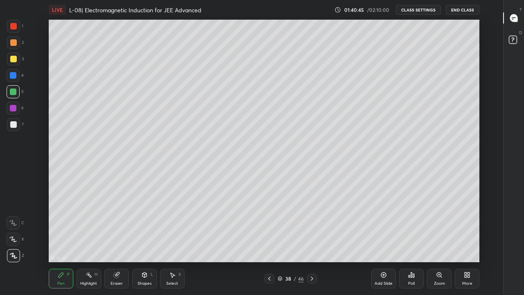
click at [59, 242] on div "Pen P" at bounding box center [61, 278] width 25 height 20
click at [311, 242] on icon at bounding box center [312, 278] width 7 height 7
click at [17, 42] on div at bounding box center [13, 42] width 13 height 13
click at [15, 126] on div at bounding box center [13, 124] width 7 height 7
click at [315, 242] on div at bounding box center [312, 278] width 10 height 10
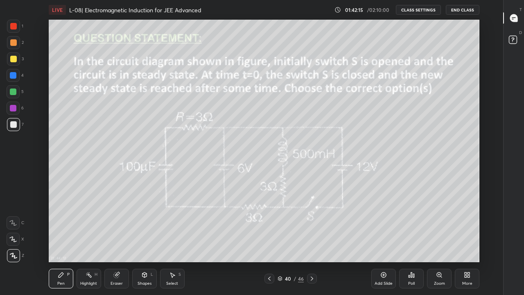
click at [269, 242] on icon at bounding box center [269, 278] width 7 height 7
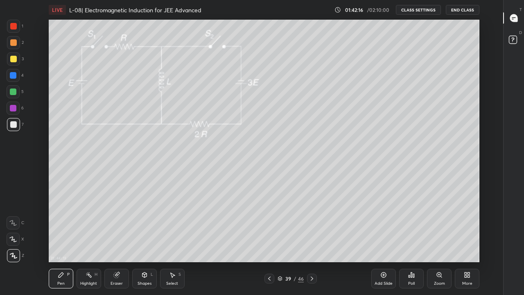
click at [269, 242] on icon at bounding box center [269, 278] width 7 height 7
click at [15, 108] on div at bounding box center [13, 108] width 7 height 7
click at [15, 95] on div at bounding box center [13, 91] width 7 height 7
click at [14, 79] on div at bounding box center [13, 75] width 13 height 13
click at [12, 60] on div at bounding box center [13, 59] width 7 height 7
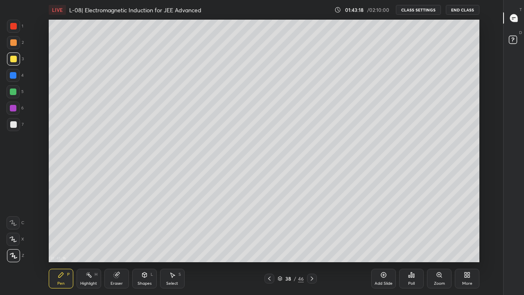
click at [312, 242] on icon at bounding box center [312, 278] width 7 height 7
click at [269, 242] on icon at bounding box center [269, 278] width 7 height 7
click at [311, 242] on icon at bounding box center [312, 278] width 7 height 7
click at [272, 242] on div at bounding box center [269, 278] width 10 height 10
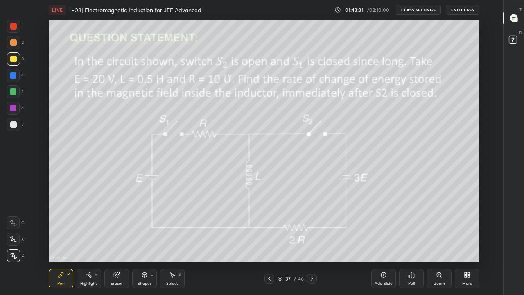
click at [313, 242] on div at bounding box center [312, 278] width 10 height 10
click at [311, 242] on icon at bounding box center [312, 278] width 7 height 7
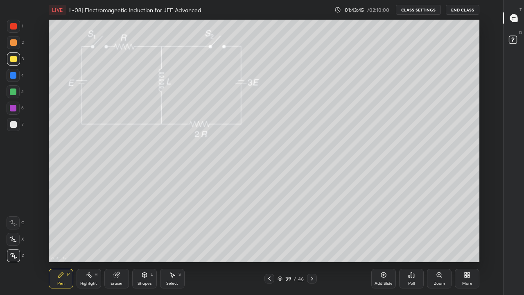
click at [311, 242] on icon at bounding box center [312, 278] width 7 height 7
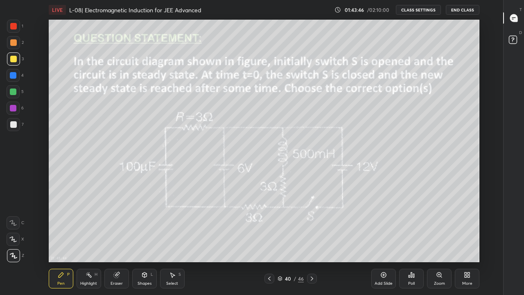
click at [273, 242] on div at bounding box center [269, 278] width 10 height 10
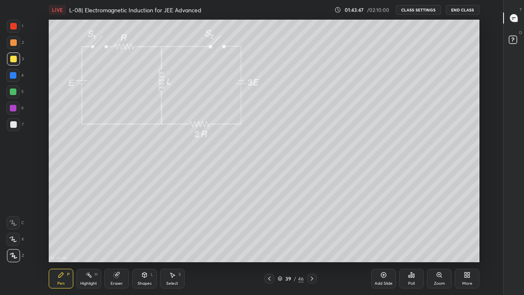
click at [270, 242] on icon at bounding box center [269, 278] width 7 height 7
click at [269, 242] on icon at bounding box center [269, 278] width 7 height 7
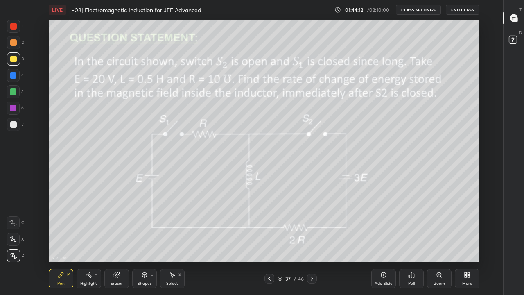
click at [315, 242] on div at bounding box center [312, 278] width 10 height 10
click at [311, 242] on icon at bounding box center [312, 278] width 2 height 4
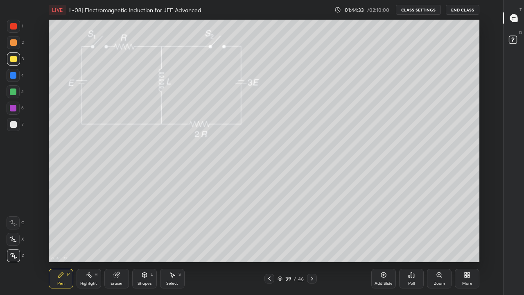
click at [269, 242] on icon at bounding box center [269, 278] width 7 height 7
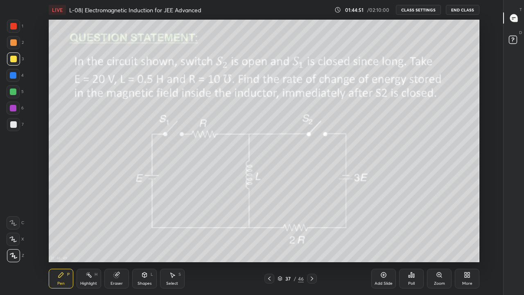
click at [273, 242] on div at bounding box center [269, 278] width 10 height 10
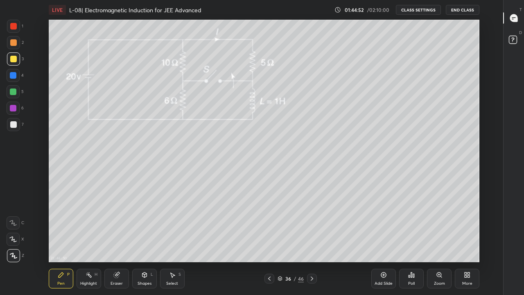
click at [308, 242] on div at bounding box center [312, 278] width 10 height 10
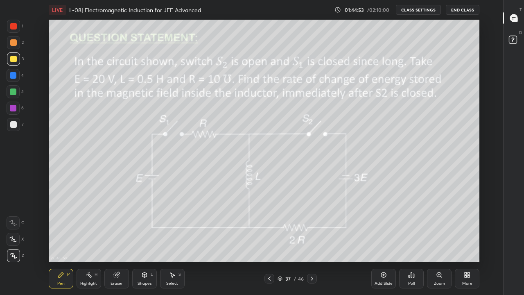
click at [311, 242] on icon at bounding box center [312, 278] width 7 height 7
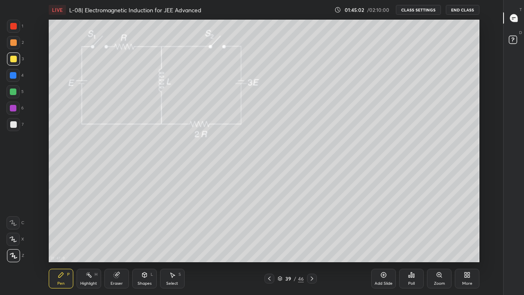
click at [269, 242] on icon at bounding box center [269, 278] width 7 height 7
click at [312, 242] on icon at bounding box center [312, 278] width 2 height 4
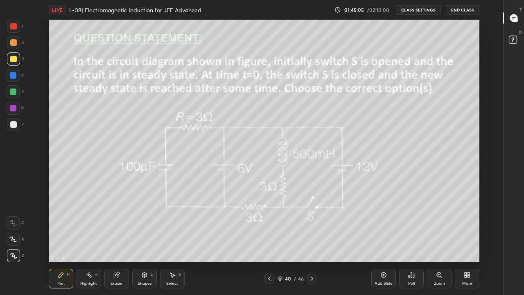
click at [270, 242] on icon at bounding box center [269, 278] width 2 height 4
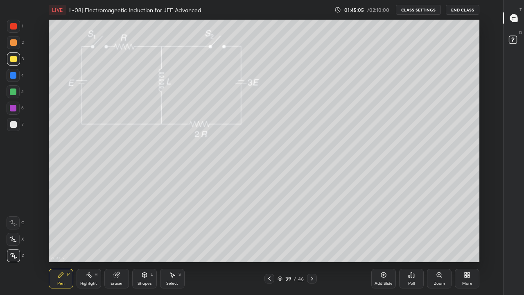
click at [269, 242] on icon at bounding box center [269, 278] width 7 height 7
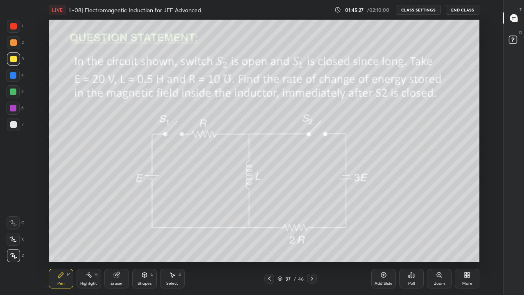
click at [118, 242] on icon at bounding box center [117, 274] width 5 height 4
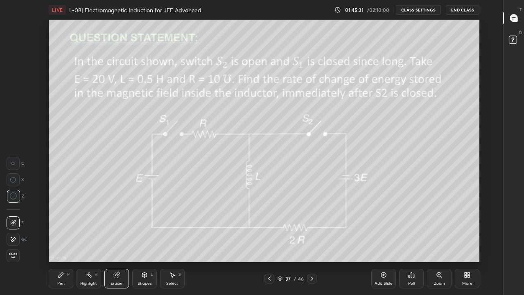
click at [313, 242] on icon at bounding box center [312, 278] width 7 height 7
click at [313, 242] on div at bounding box center [312, 278] width 10 height 10
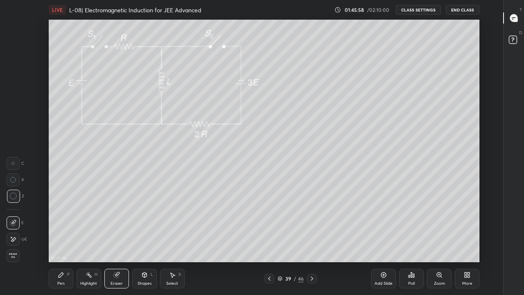
click at [311, 242] on icon at bounding box center [312, 278] width 7 height 7
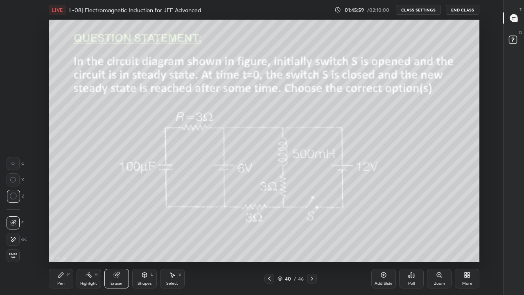
click at [269, 242] on icon at bounding box center [269, 278] width 7 height 7
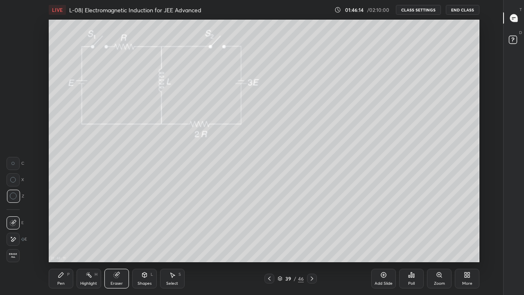
click at [311, 242] on icon at bounding box center [312, 278] width 7 height 7
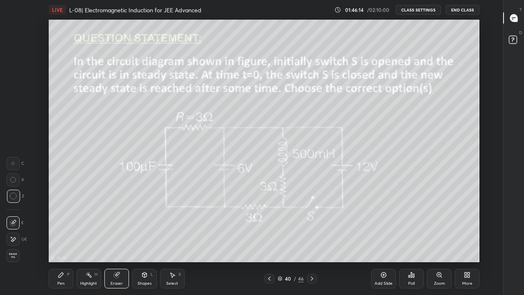
click at [266, 242] on div at bounding box center [269, 278] width 10 height 10
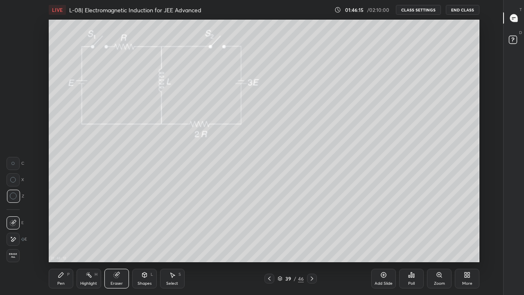
click at [269, 242] on icon at bounding box center [269, 278] width 7 height 7
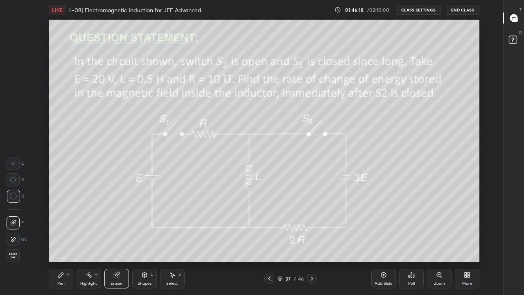
click at [311, 242] on icon at bounding box center [312, 278] width 7 height 7
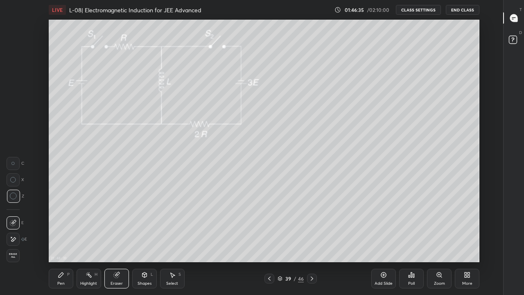
click at [59, 242] on div "Pen P" at bounding box center [61, 278] width 25 height 20
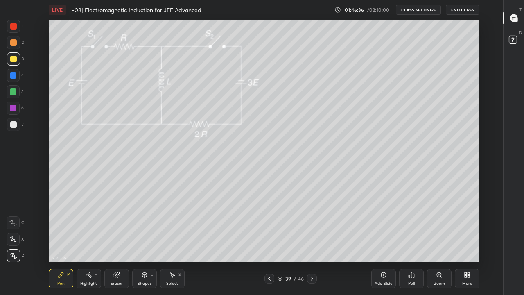
click at [59, 242] on div "Pen" at bounding box center [60, 283] width 7 height 4
click at [13, 124] on div at bounding box center [13, 124] width 7 height 7
click at [15, 109] on div at bounding box center [13, 108] width 7 height 7
click at [268, 242] on icon at bounding box center [269, 278] width 7 height 7
click at [308, 242] on div at bounding box center [312, 278] width 10 height 10
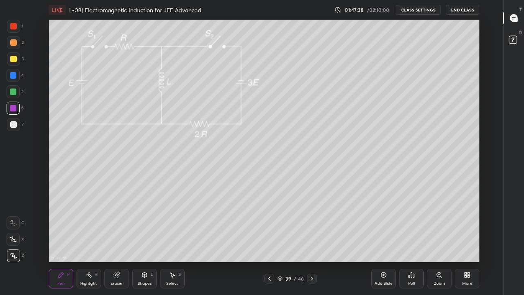
click at [312, 242] on icon at bounding box center [312, 278] width 2 height 4
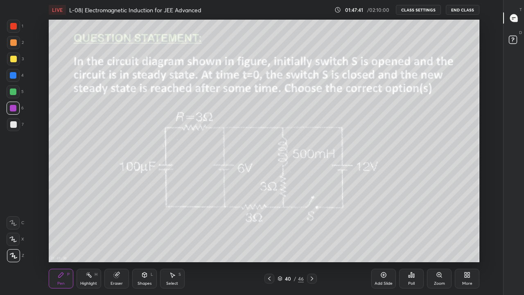
click at [11, 61] on div at bounding box center [13, 59] width 7 height 7
click at [314, 242] on div at bounding box center [312, 278] width 10 height 10
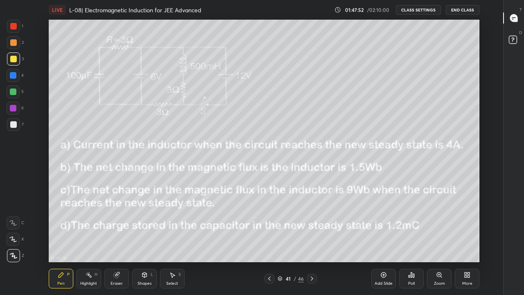
click at [311, 242] on icon at bounding box center [312, 278] width 7 height 7
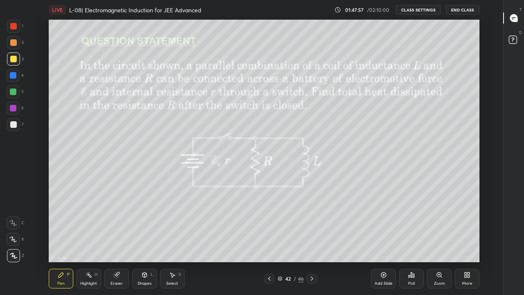
click at [15, 43] on div at bounding box center [13, 42] width 7 height 7
click at [14, 59] on div at bounding box center [13, 59] width 7 height 7
click at [15, 43] on div at bounding box center [13, 42] width 7 height 7
click at [14, 60] on div at bounding box center [13, 59] width 7 height 7
click at [311, 242] on icon at bounding box center [312, 278] width 7 height 7
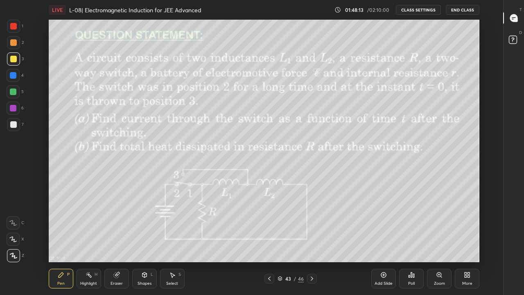
click at [269, 242] on icon at bounding box center [269, 278] width 7 height 7
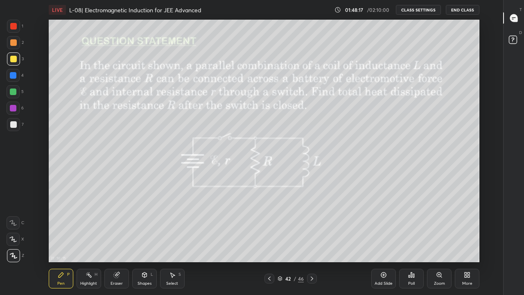
click at [311, 242] on icon at bounding box center [312, 278] width 7 height 7
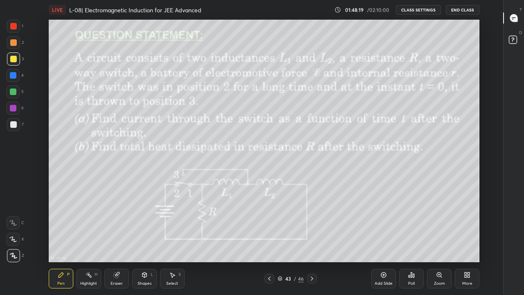
click at [311, 242] on icon at bounding box center [312, 278] width 7 height 7
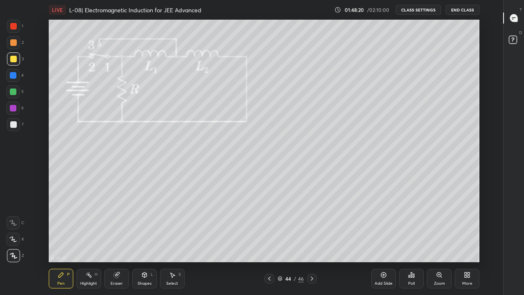
click at [313, 242] on icon at bounding box center [312, 278] width 7 height 7
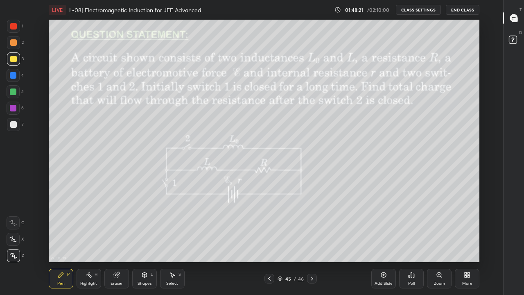
click at [312, 242] on icon at bounding box center [312, 278] width 7 height 7
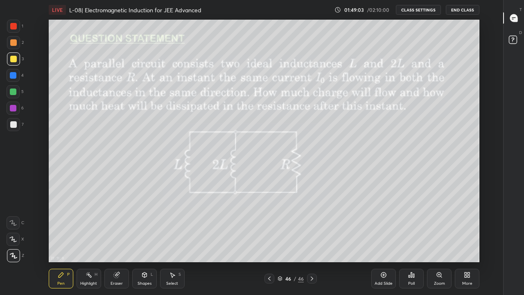
click at [314, 242] on div at bounding box center [312, 278] width 10 height 10
click at [316, 242] on div at bounding box center [312, 278] width 10 height 10
click at [311, 242] on icon at bounding box center [312, 278] width 7 height 7
click at [312, 242] on icon at bounding box center [312, 278] width 7 height 7
click at [459, 8] on button "End Class" at bounding box center [463, 10] width 34 height 10
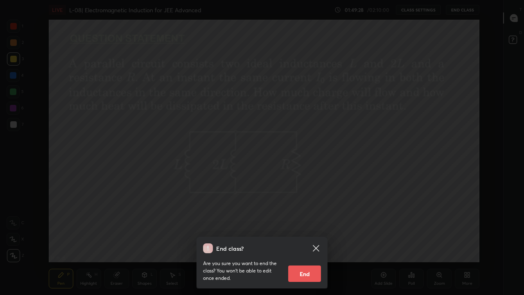
click at [316, 242] on button "End" at bounding box center [304, 273] width 33 height 16
type textarea "x"
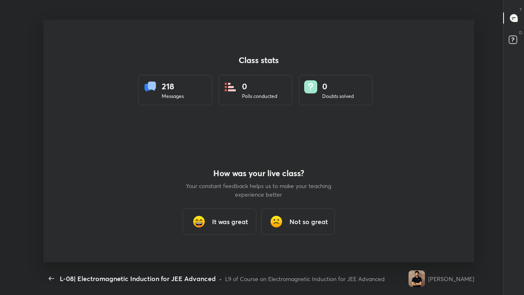
scroll to position [242, 517]
